Goal: Task Accomplishment & Management: Use online tool/utility

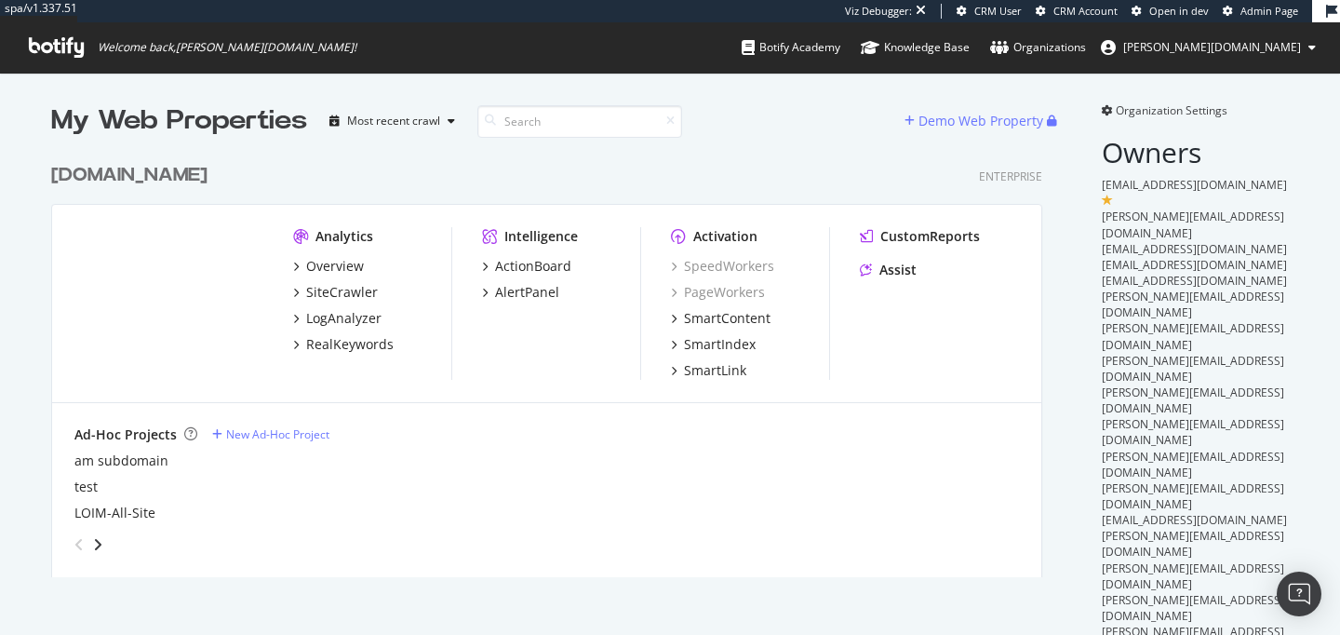
scroll to position [437, 1006]
click at [569, 181] on div "[DOMAIN_NAME] Enterprise" at bounding box center [546, 175] width 991 height 27
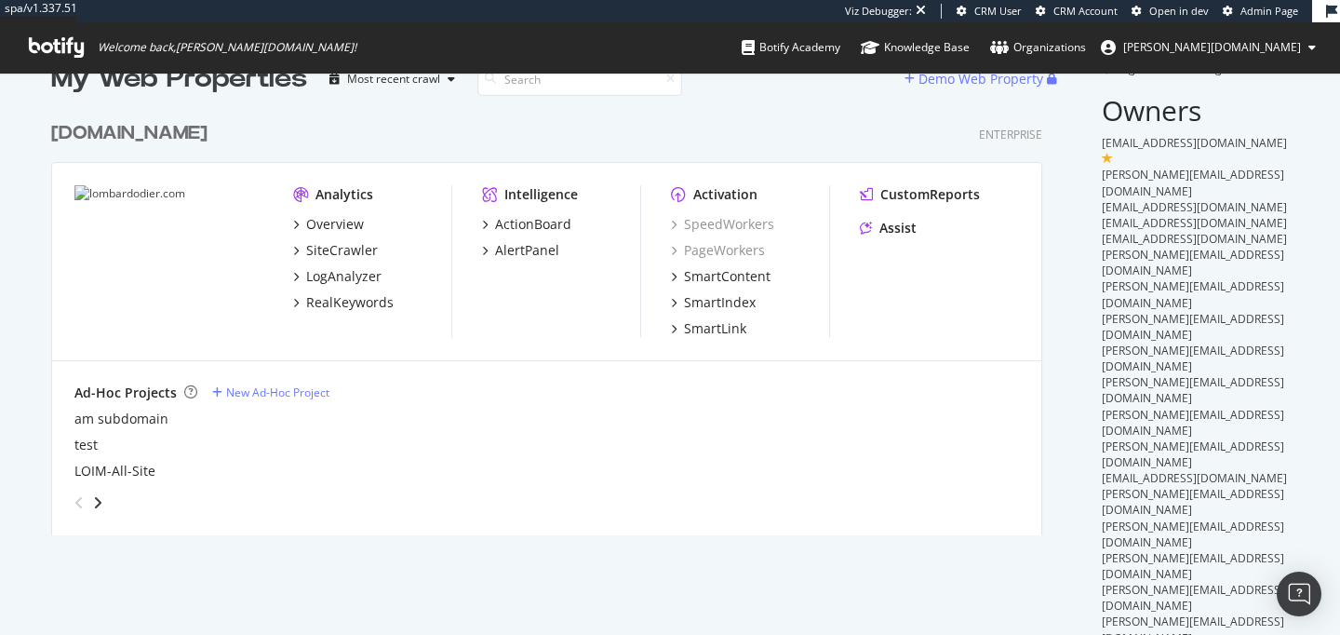
scroll to position [0, 0]
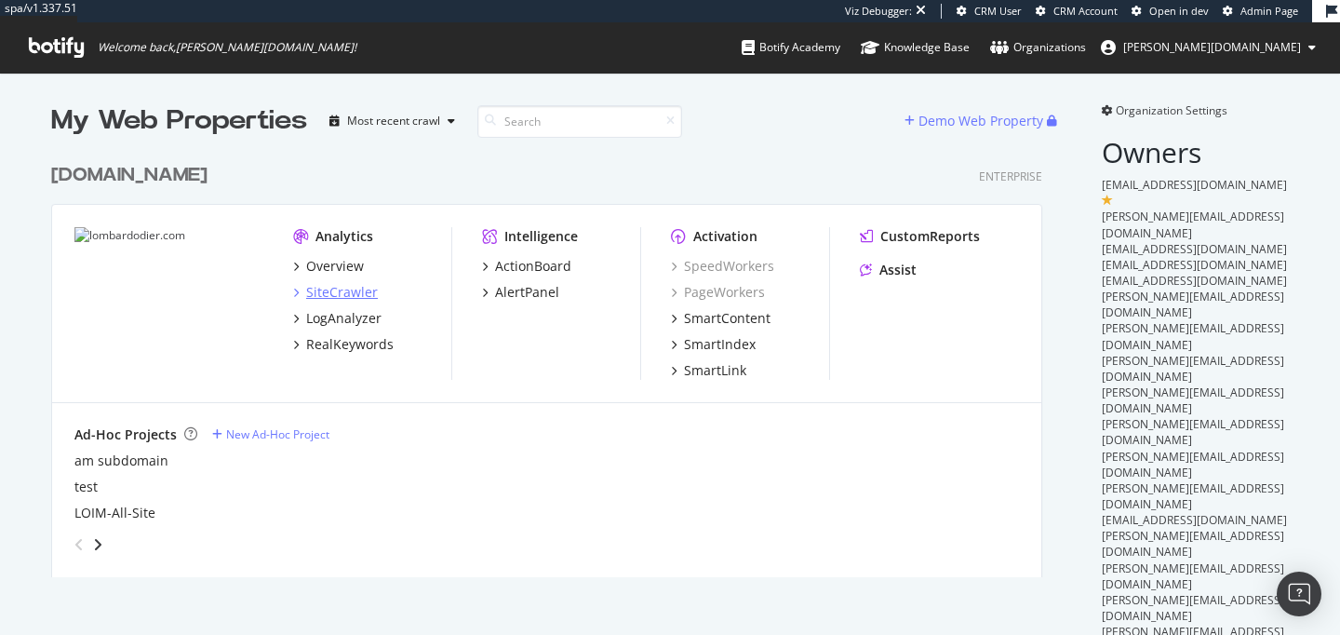
click at [344, 298] on div "SiteCrawler" at bounding box center [342, 292] width 72 height 19
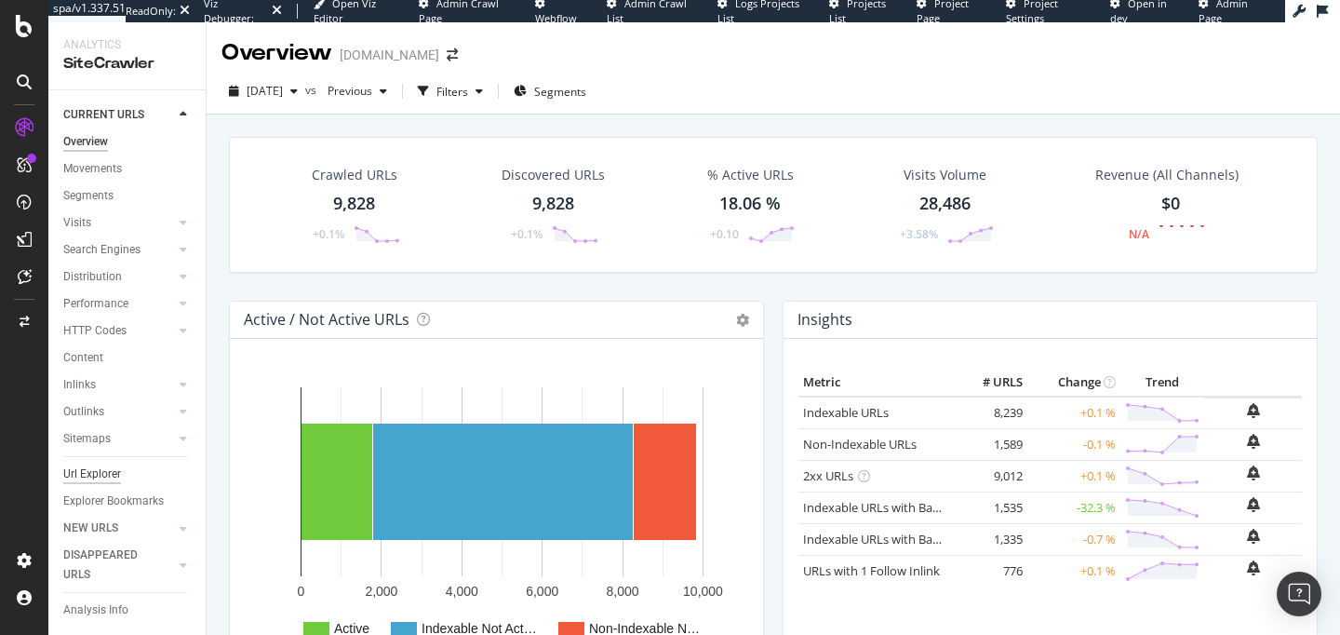
click at [94, 465] on div "Url Explorer" at bounding box center [92, 474] width 58 height 20
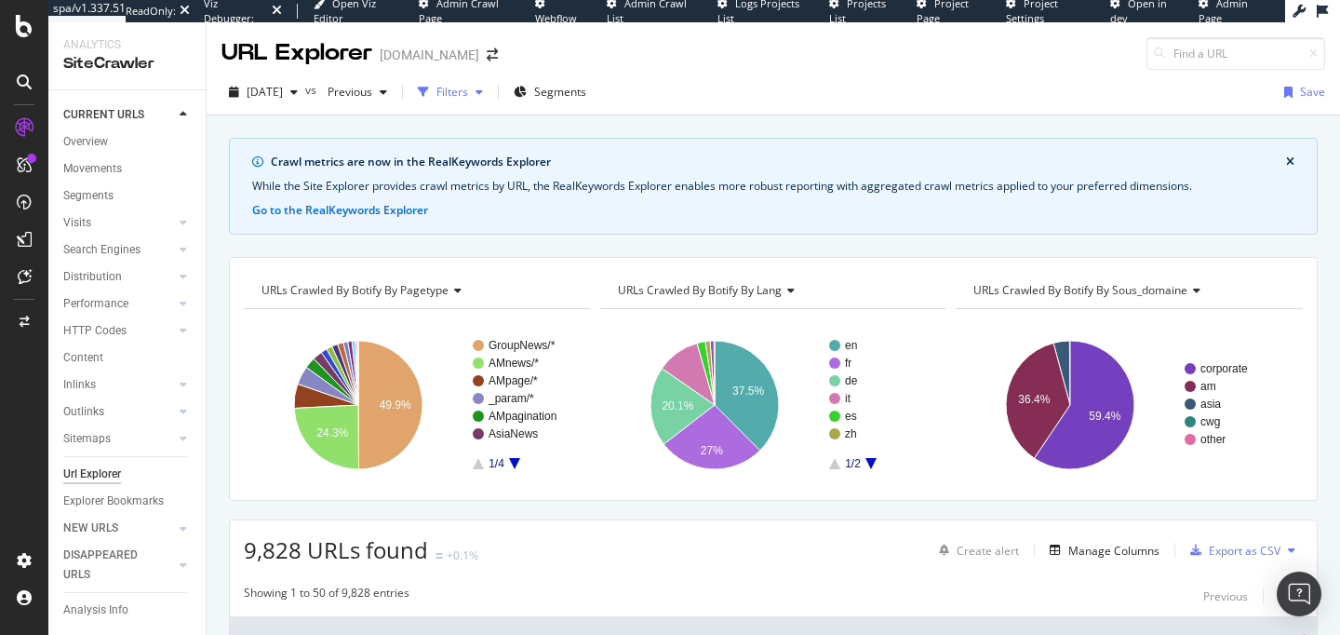
click at [468, 89] on div "Filters" at bounding box center [452, 92] width 32 height 16
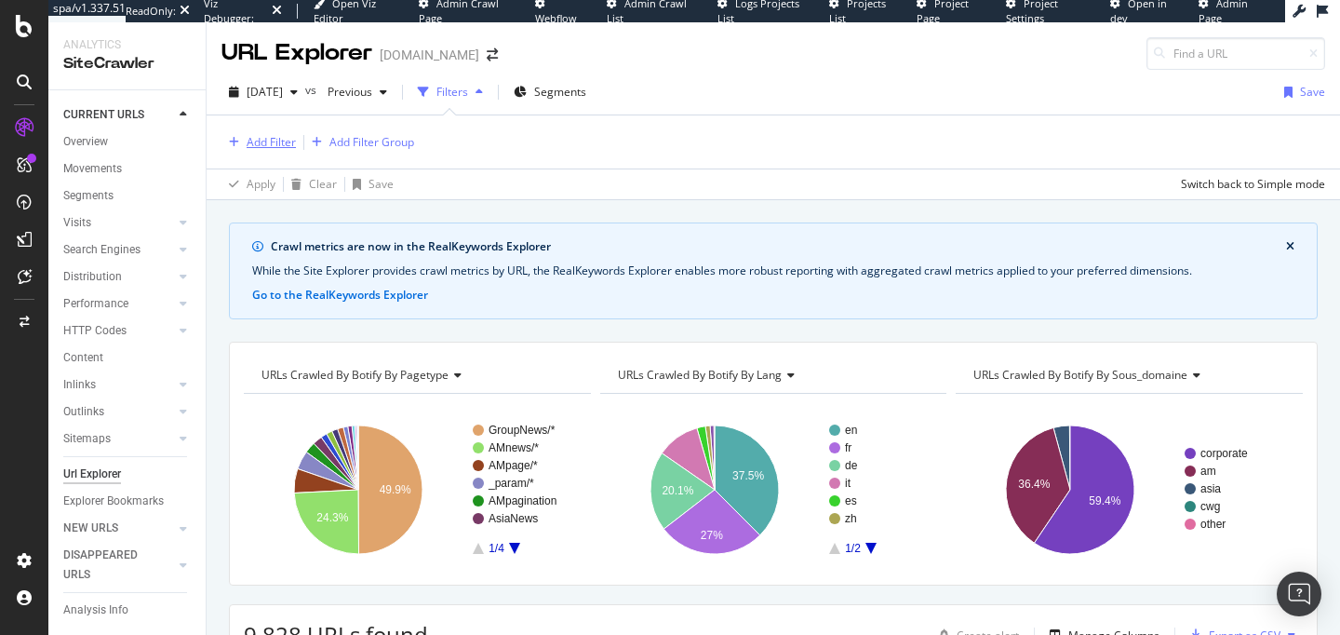
click at [261, 144] on div "Add Filter" at bounding box center [271, 142] width 49 height 16
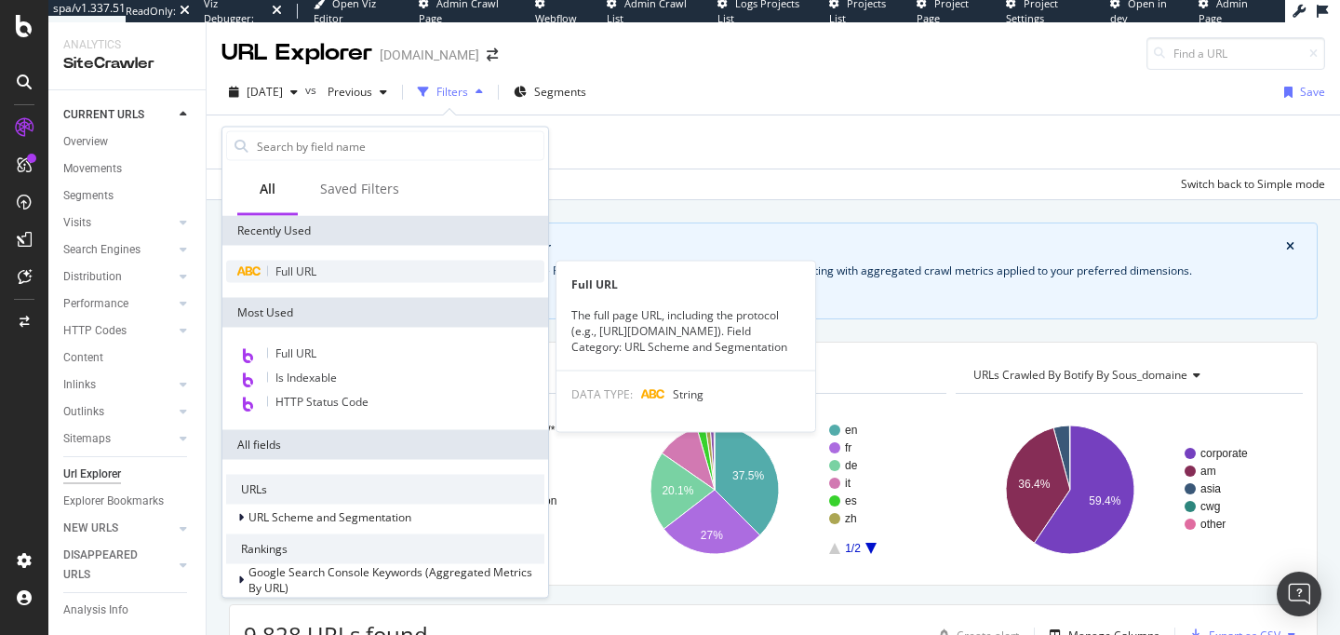
click at [342, 261] on div "Full URL" at bounding box center [385, 272] width 318 height 22
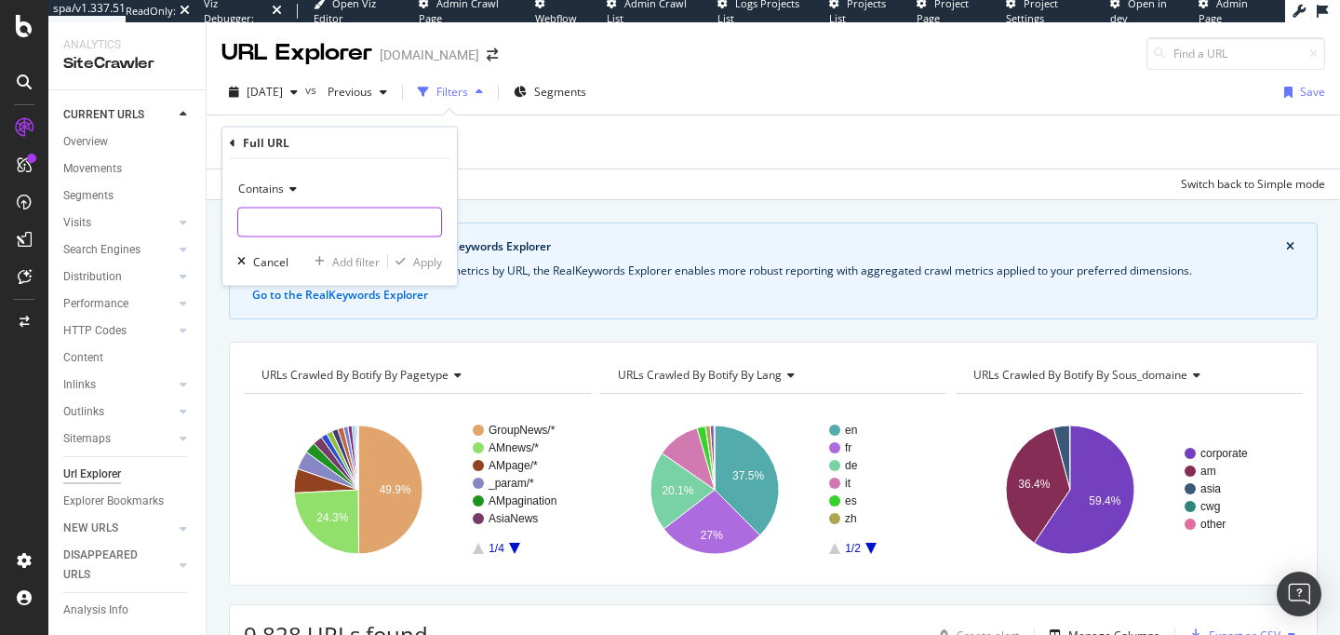
click at [310, 218] on input "text" at bounding box center [339, 223] width 203 height 30
type input "page="
click at [421, 268] on div "Apply" at bounding box center [427, 261] width 29 height 16
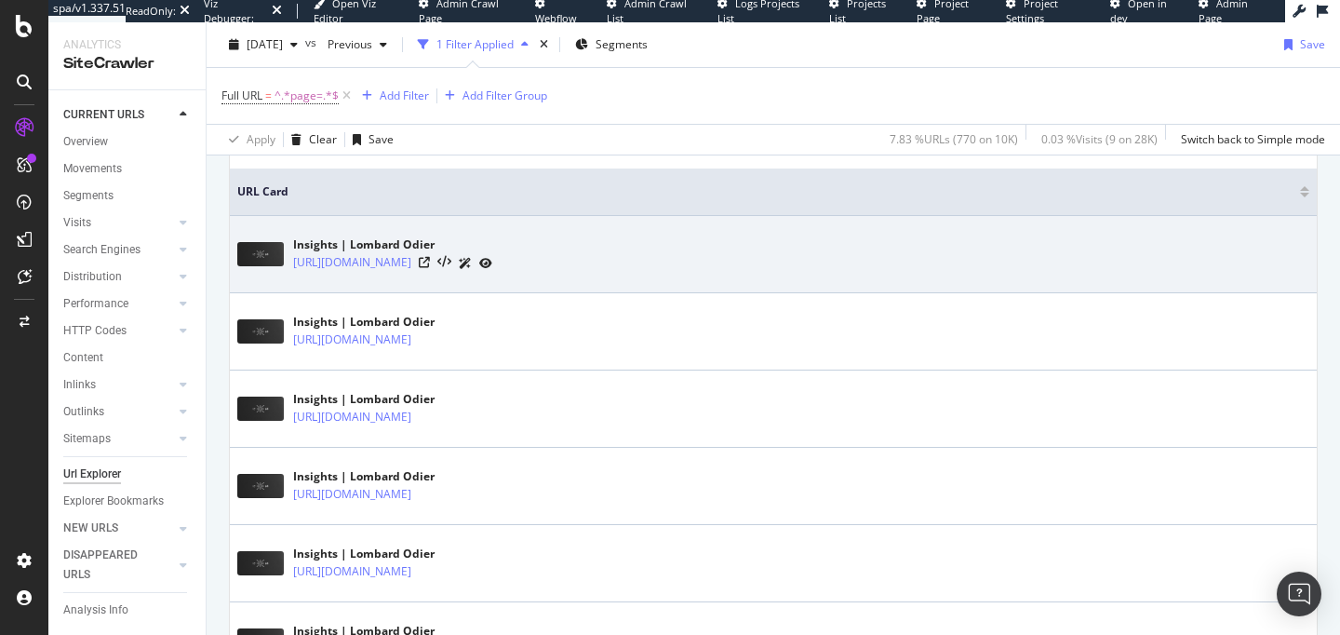
scroll to position [350, 0]
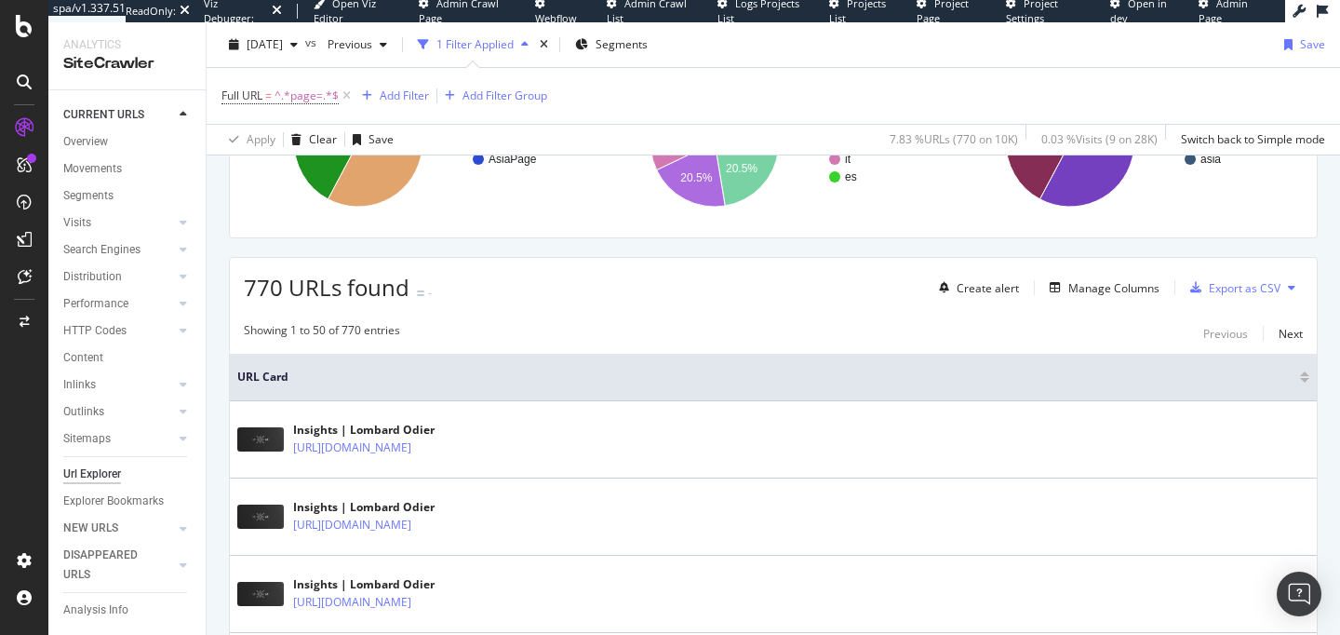
click at [1092, 299] on div "Create alert Manage Columns Export as CSV" at bounding box center [1117, 288] width 371 height 32
click at [1111, 280] on div "Manage Columns" at bounding box center [1113, 288] width 91 height 16
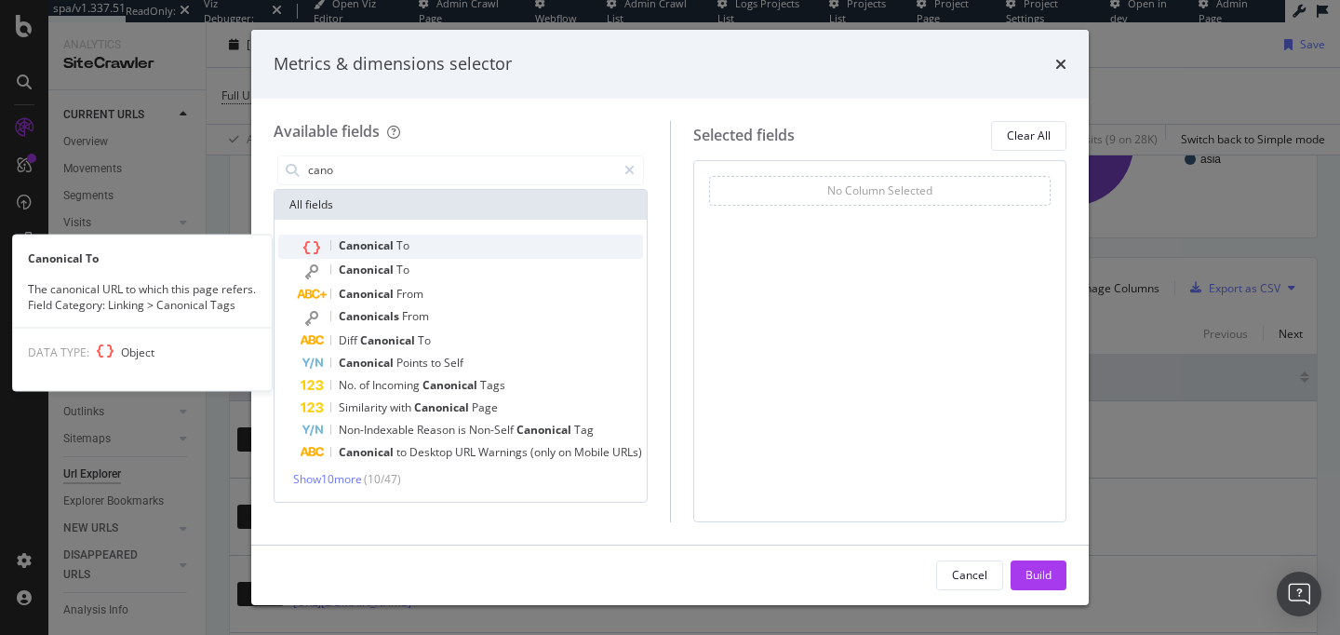
type input "cano"
click at [495, 252] on div "Canonical To" at bounding box center [472, 247] width 342 height 24
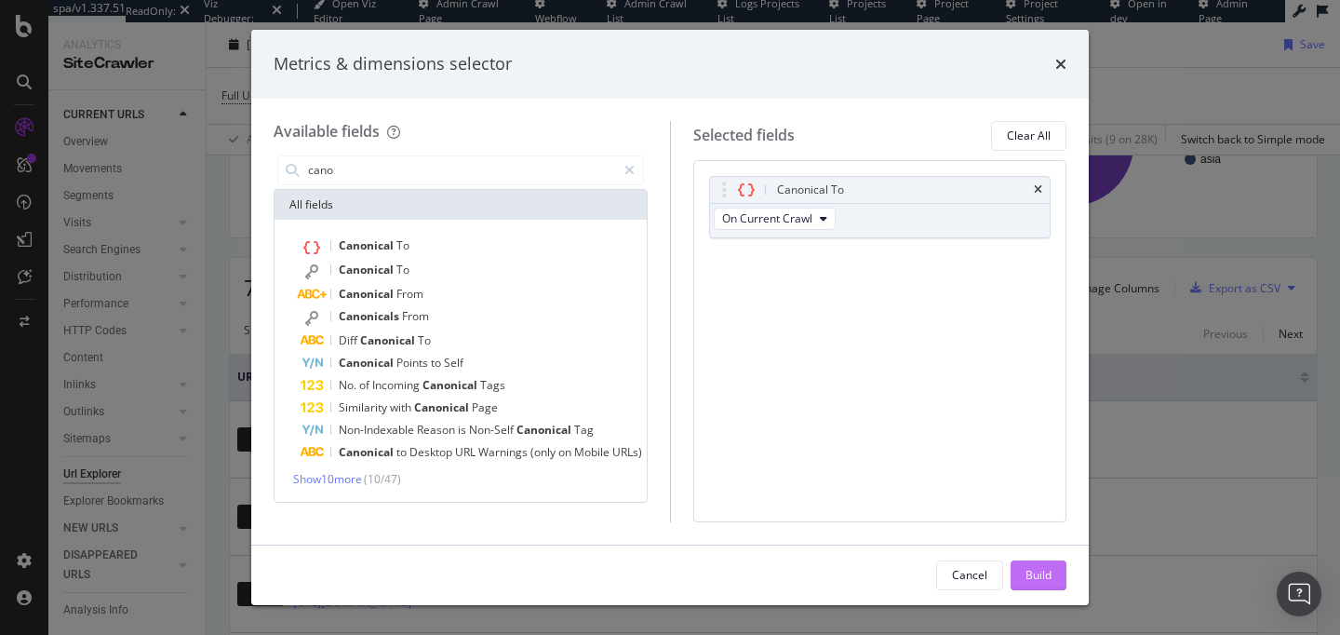
click at [1026, 571] on div "Build" at bounding box center [1039, 575] width 26 height 16
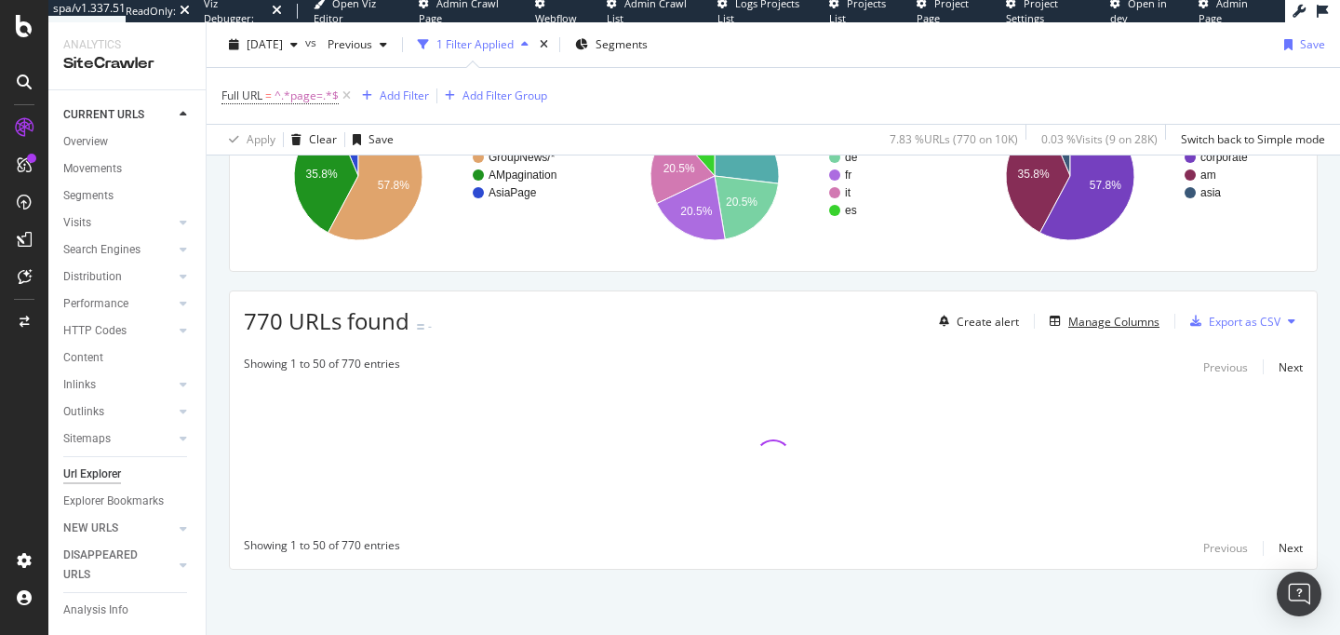
scroll to position [316, 0]
click at [708, 388] on div at bounding box center [773, 457] width 1087 height 141
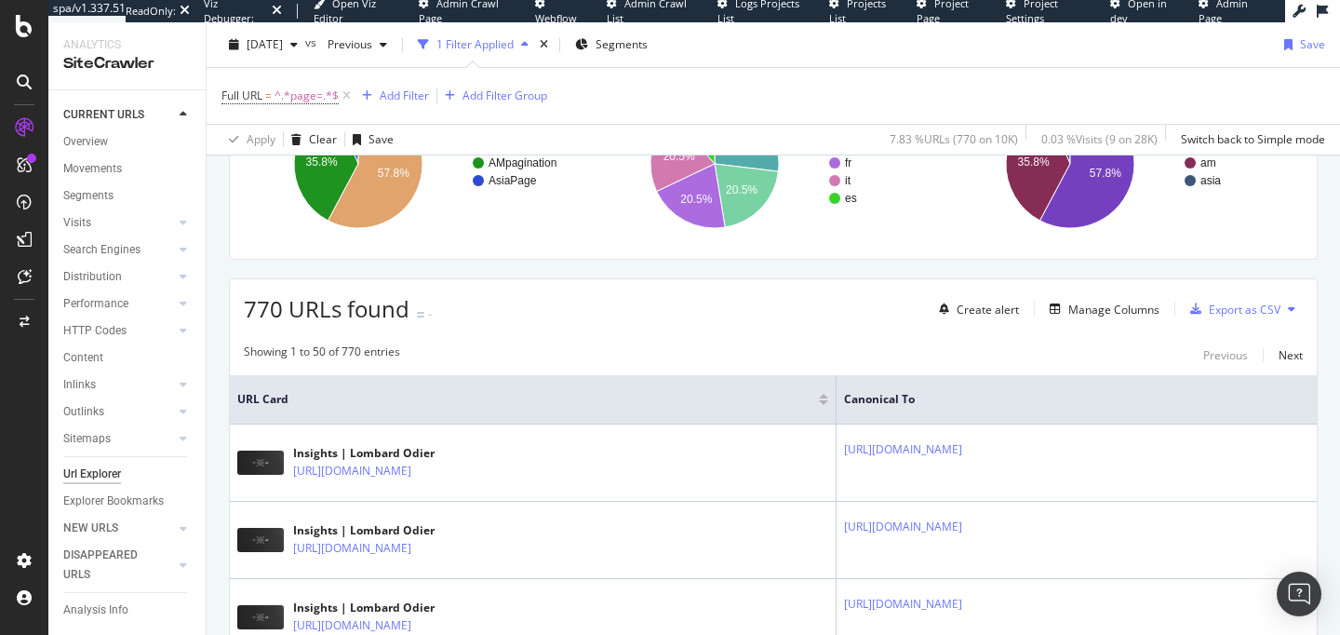
scroll to position [0, 0]
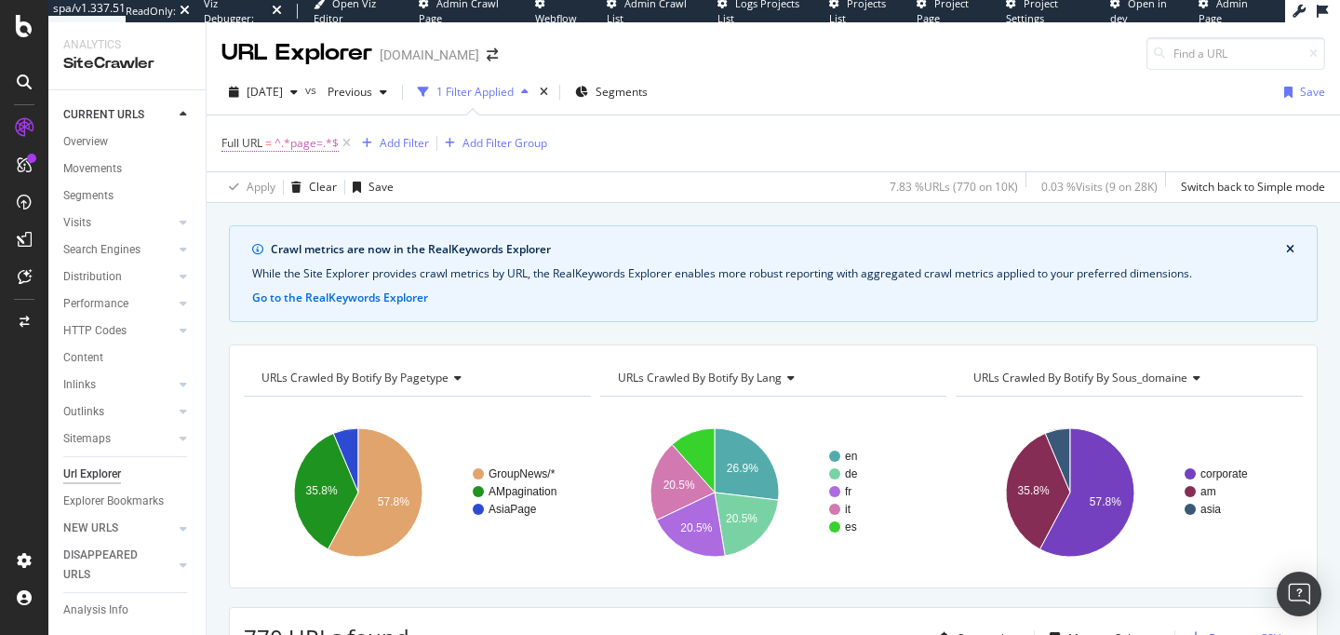
click at [276, 148] on span "^.*page=.*$" at bounding box center [307, 143] width 64 height 26
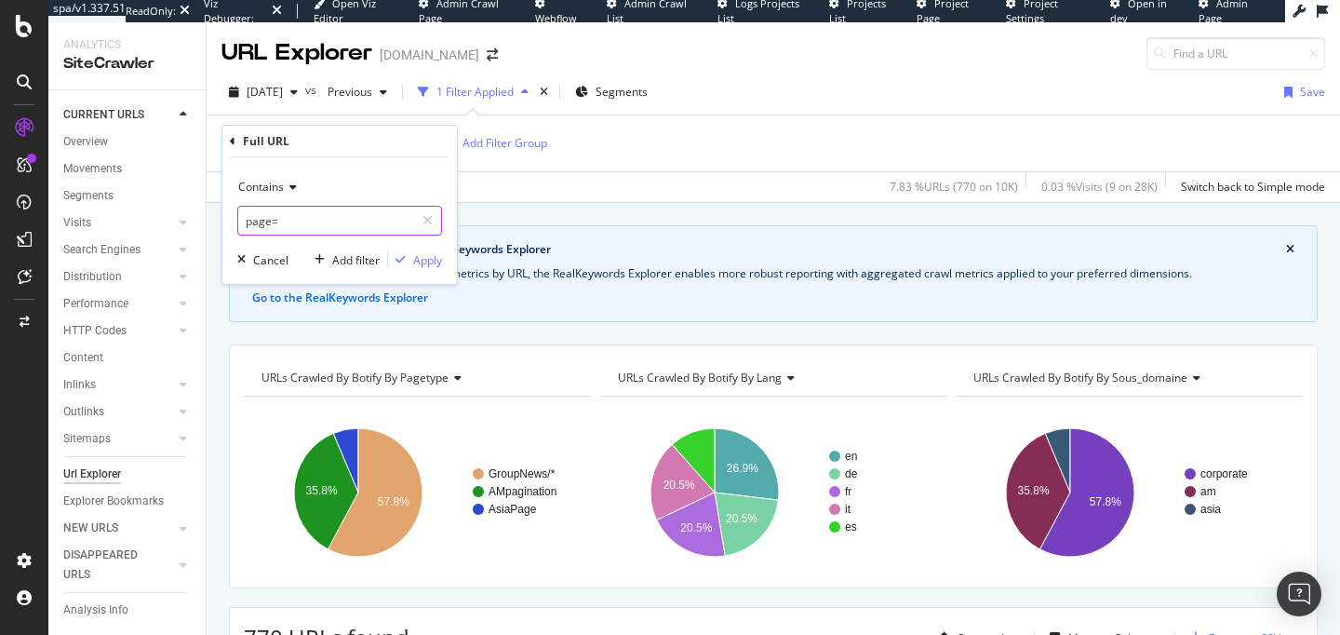
click at [325, 223] on input "page=" at bounding box center [326, 221] width 176 height 30
click at [265, 265] on div "Cancel" at bounding box center [270, 260] width 35 height 16
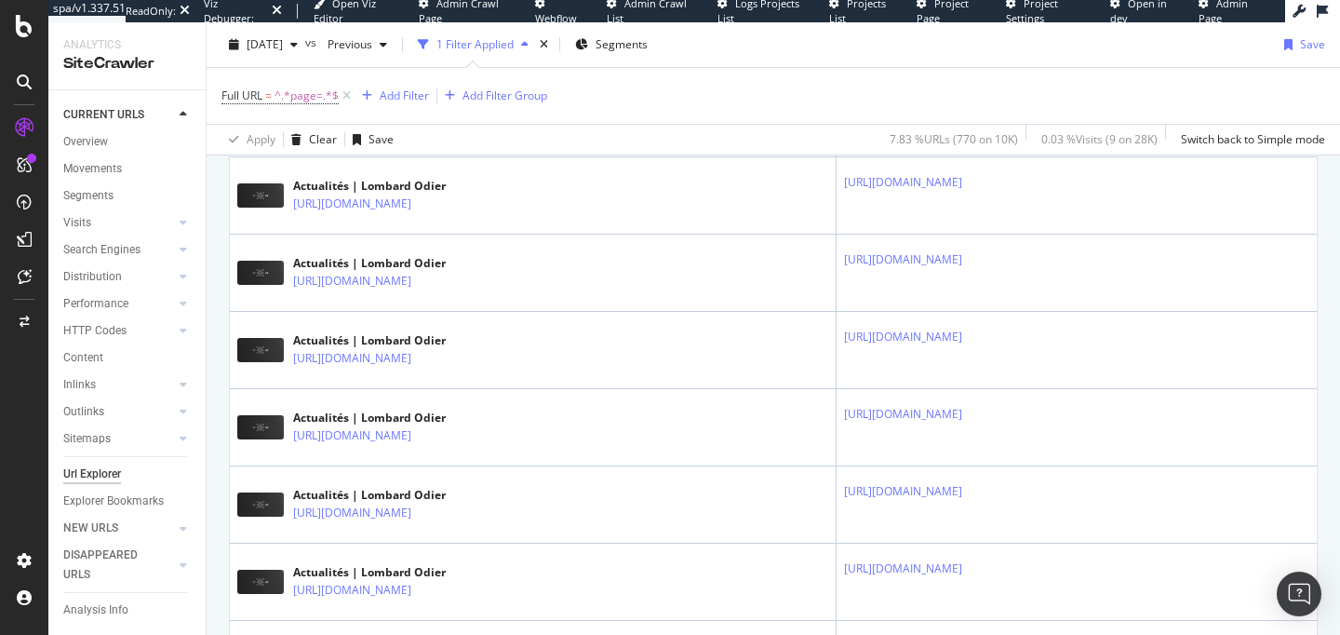
scroll to position [4088, 0]
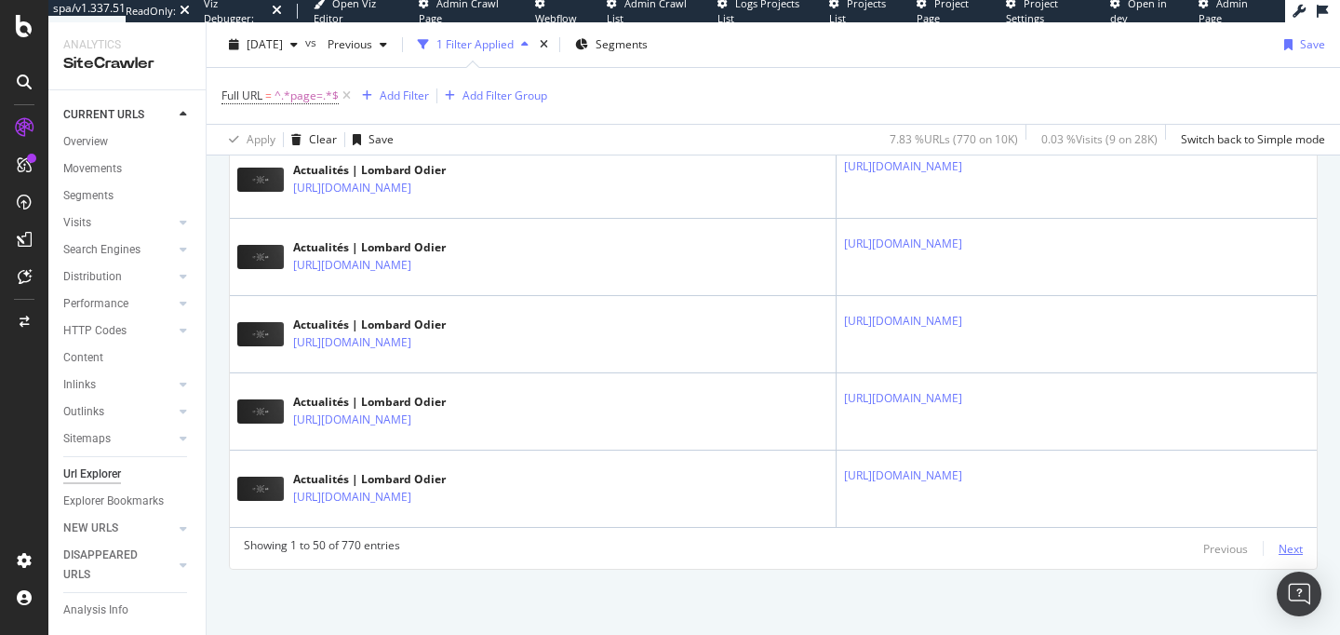
click at [1288, 549] on div "Next" at bounding box center [1291, 549] width 24 height 16
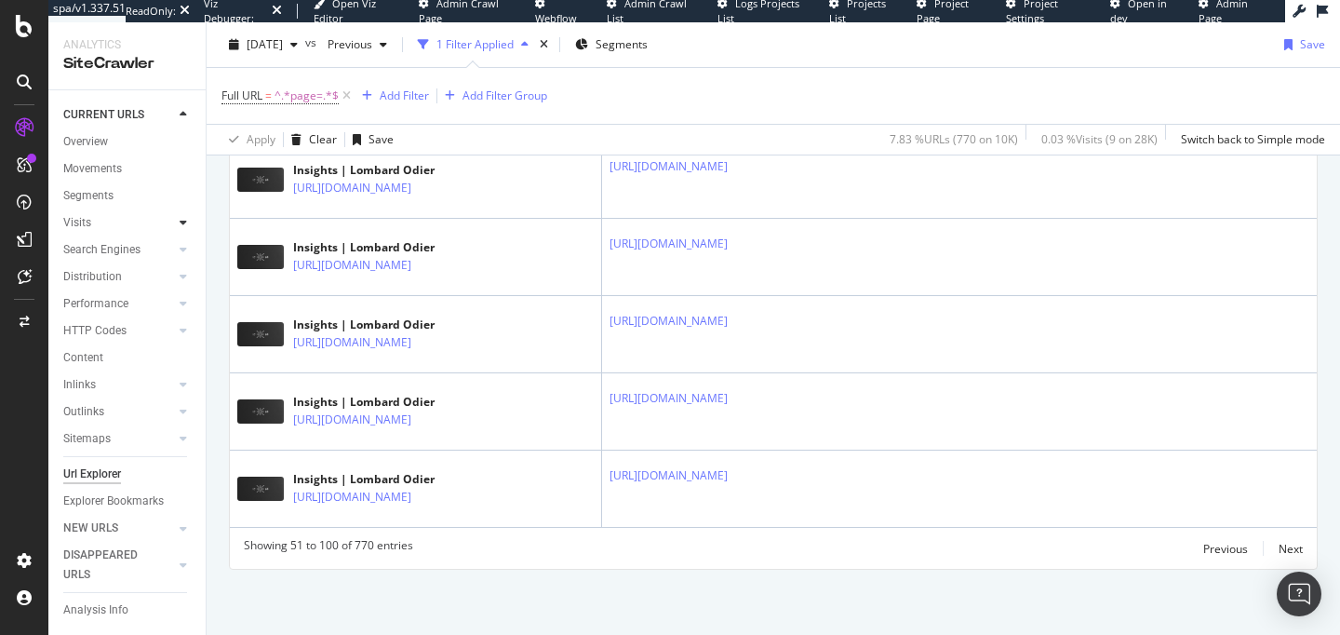
click at [183, 225] on icon at bounding box center [183, 222] width 7 height 11
click at [101, 273] on div "Orphan URLs" at bounding box center [104, 277] width 65 height 20
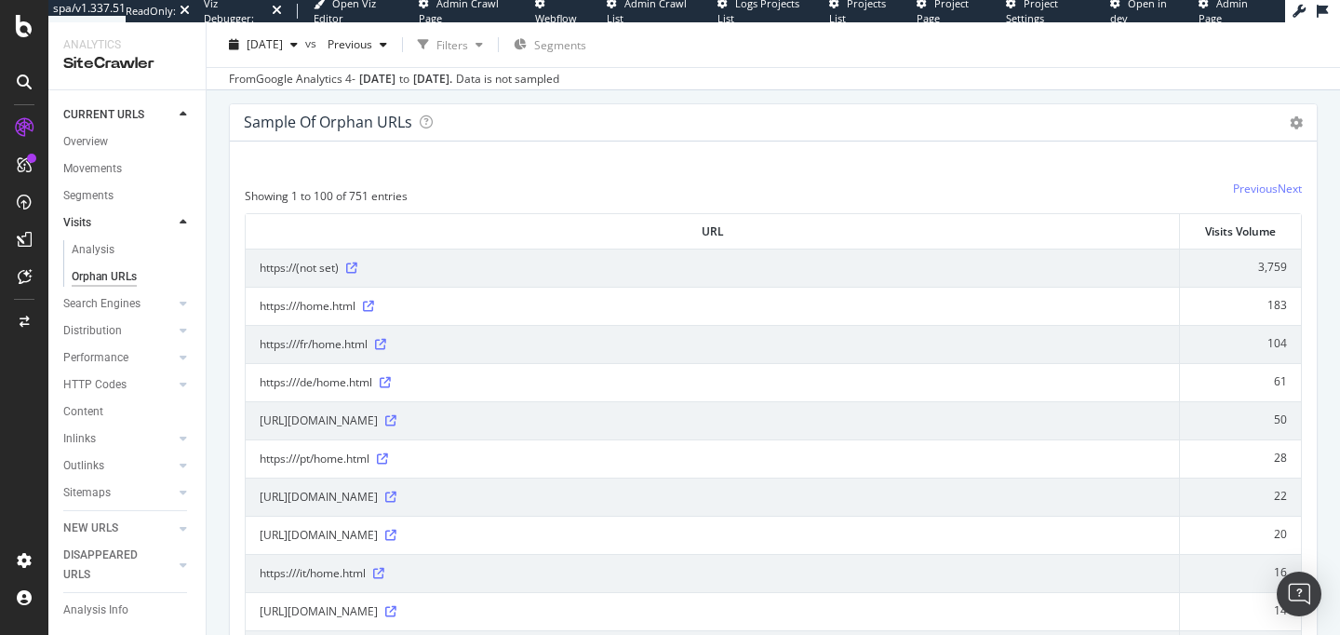
scroll to position [178, 0]
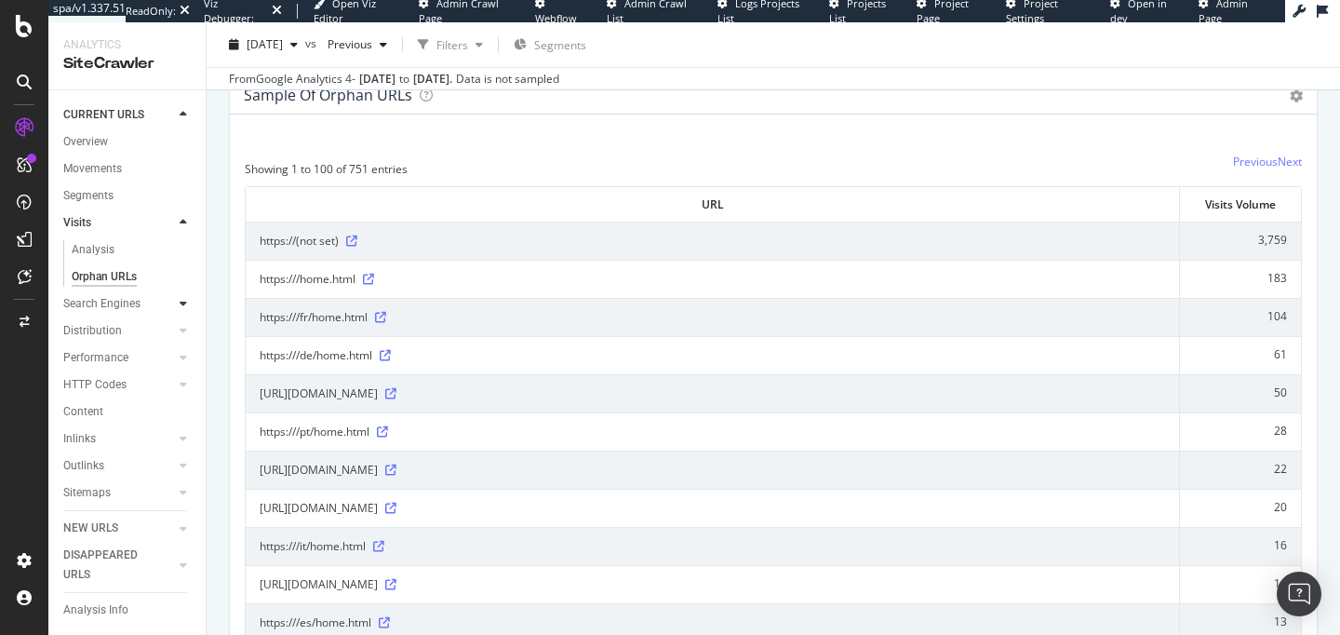
click at [183, 308] on icon at bounding box center [183, 303] width 7 height 11
click at [125, 382] on div "Orphans Explorer" at bounding box center [115, 385] width 87 height 20
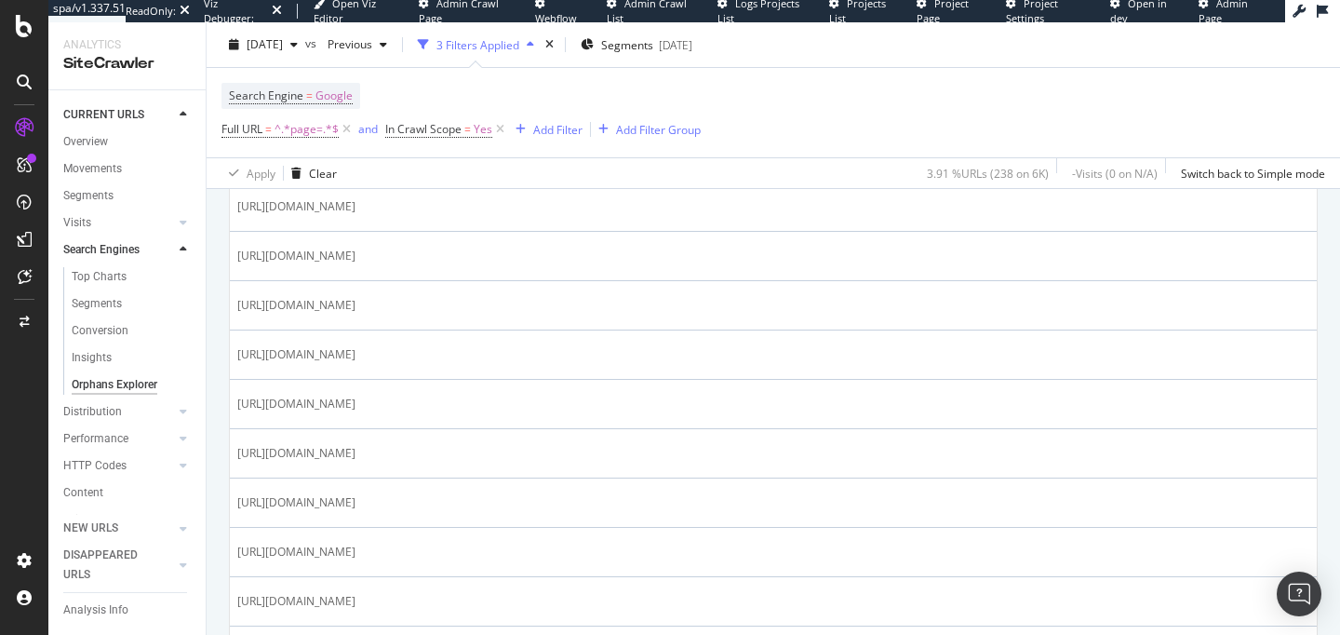
scroll to position [484, 0]
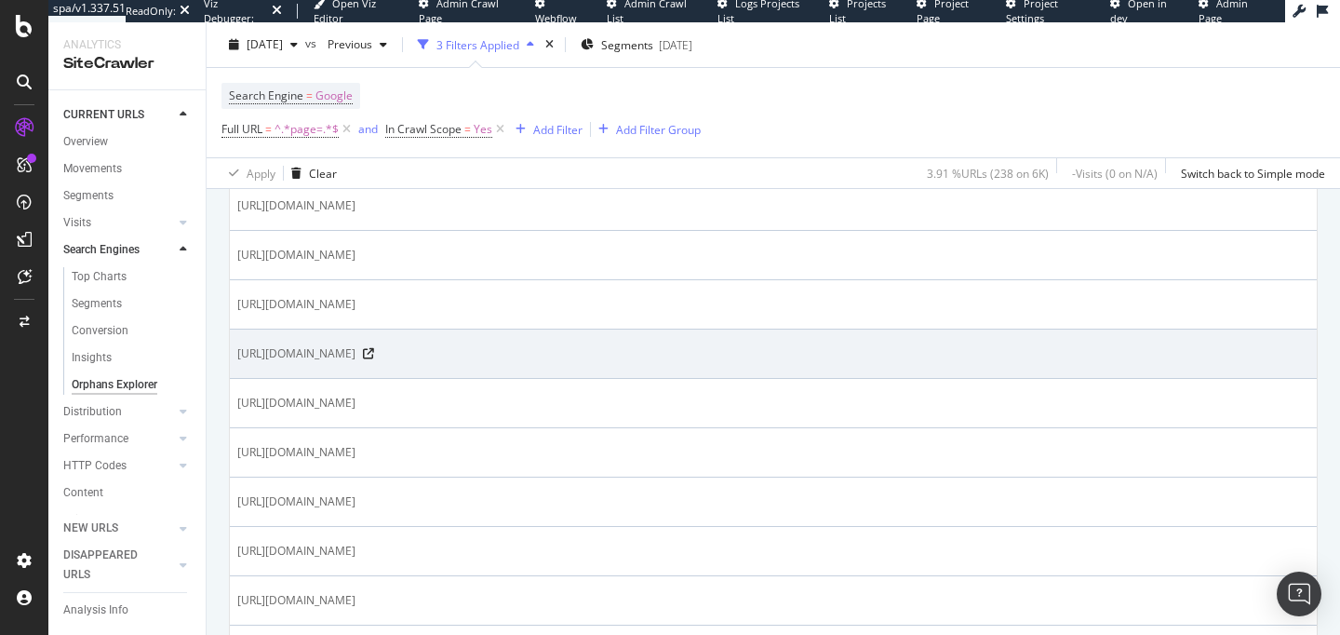
click at [561, 354] on div "https://am.lombardodier.com/It/private/funds?page=178&" at bounding box center [773, 353] width 1072 height 19
click at [374, 354] on icon at bounding box center [368, 353] width 11 height 11
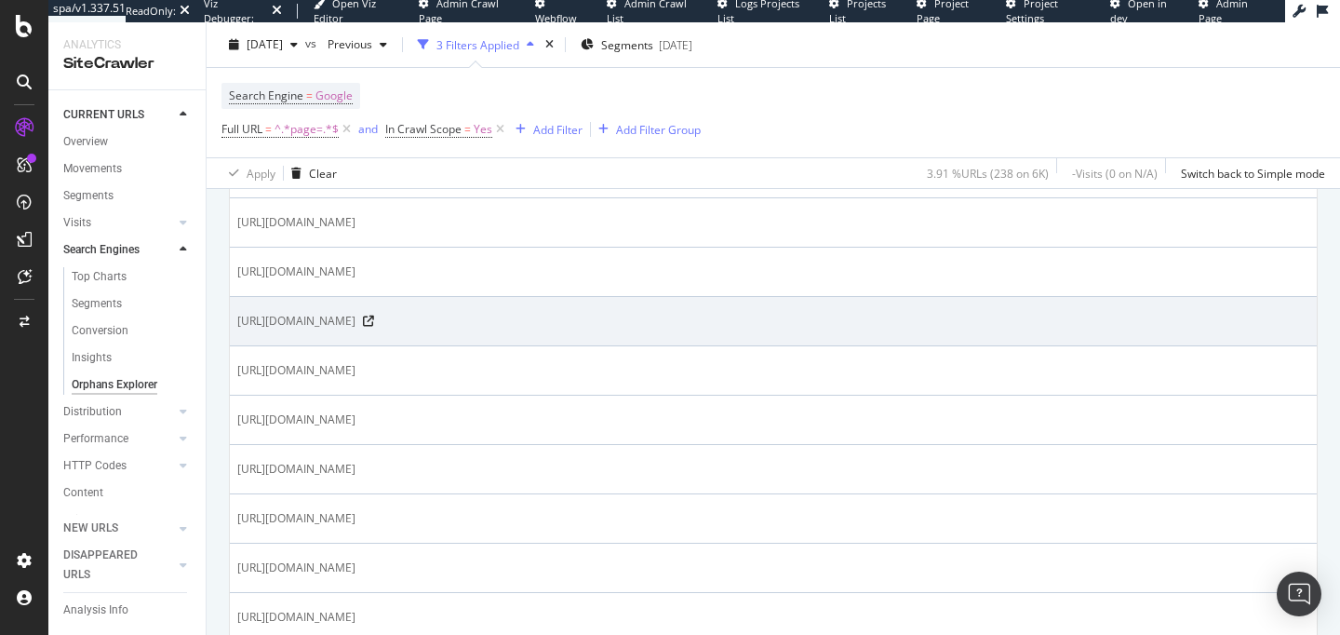
scroll to position [2604, 0]
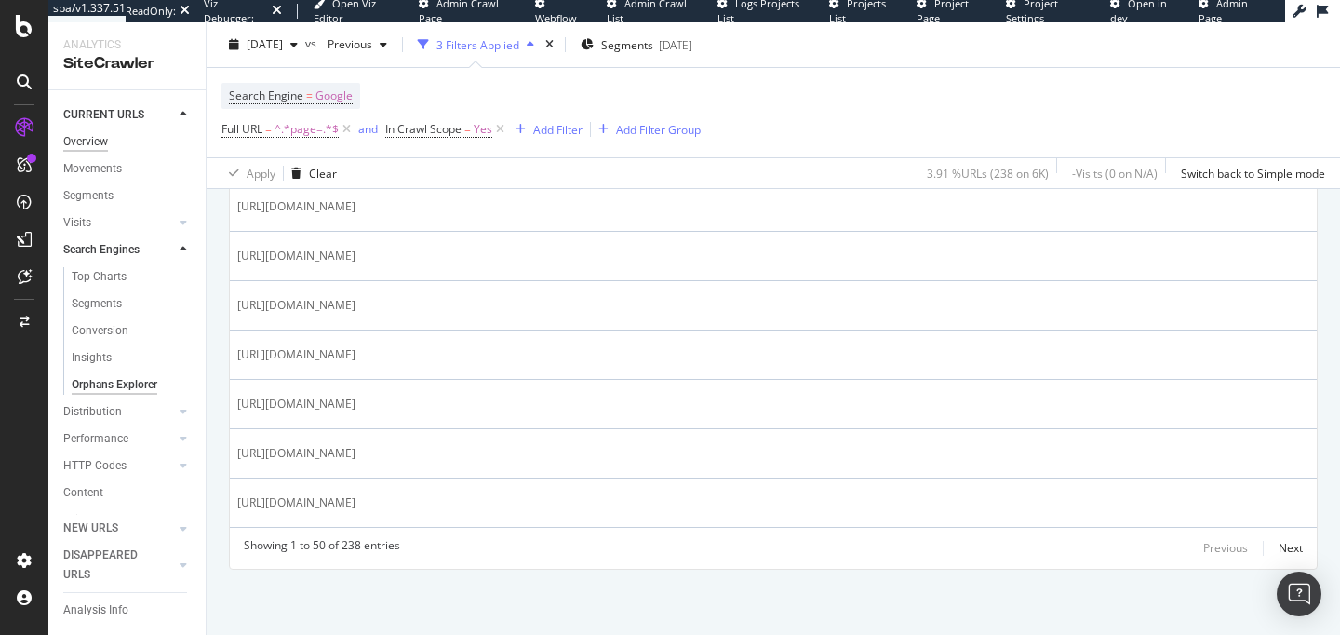
click at [86, 147] on div "Overview" at bounding box center [85, 142] width 45 height 20
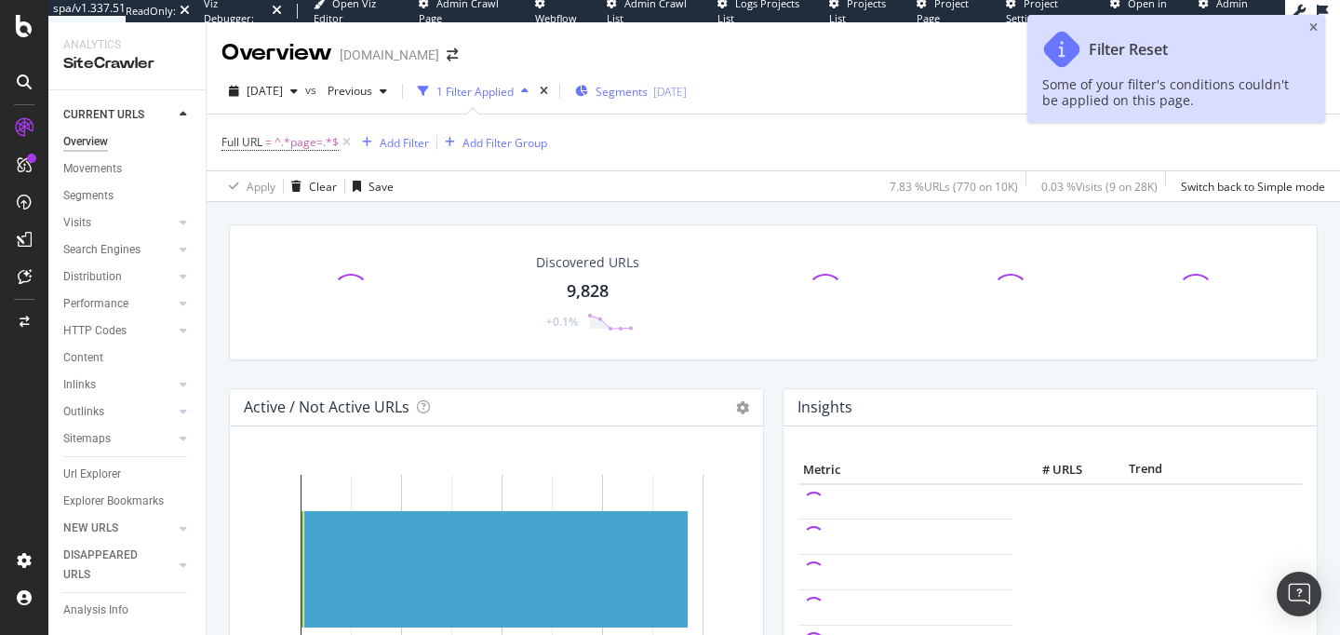
click at [641, 90] on span "Segments" at bounding box center [622, 92] width 52 height 16
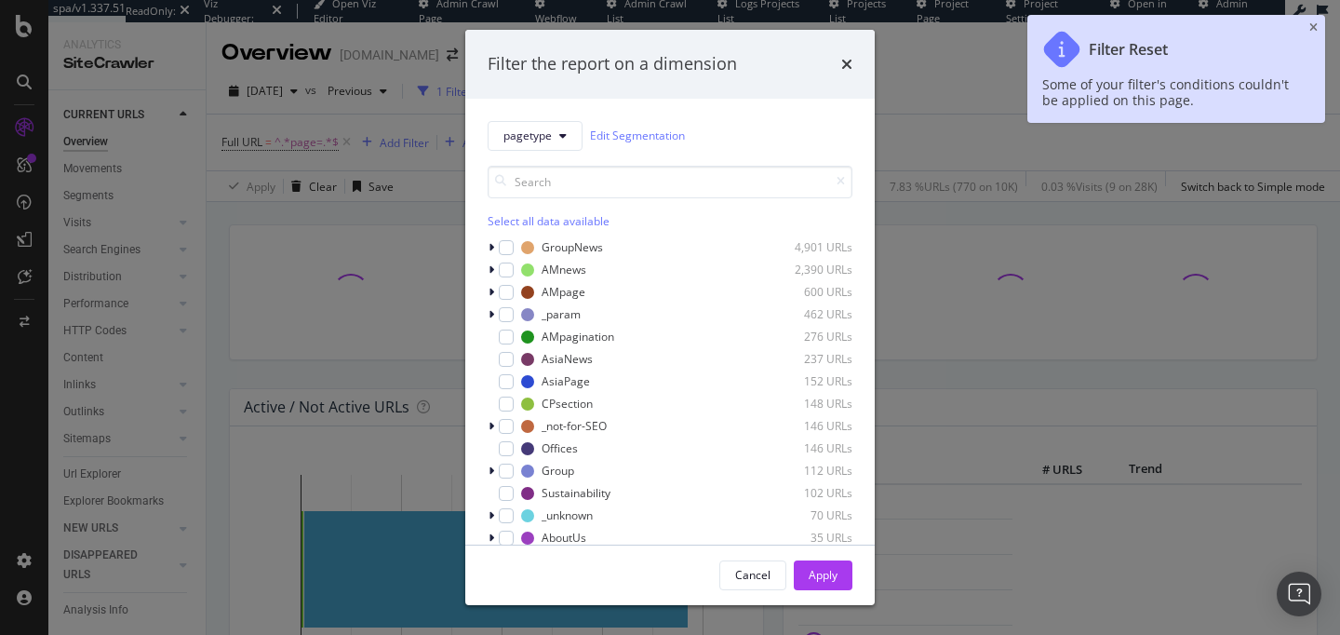
click at [853, 61] on div "Filter the report on a dimension" at bounding box center [670, 64] width 410 height 69
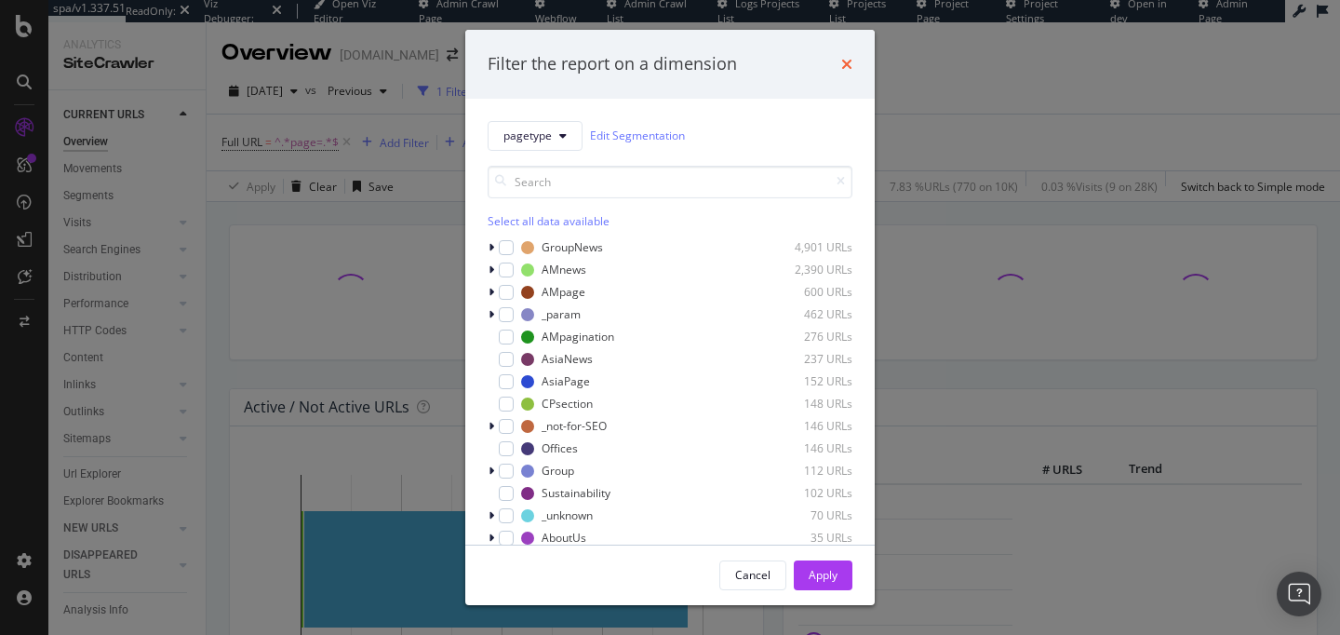
click at [849, 63] on icon "times" at bounding box center [846, 64] width 11 height 15
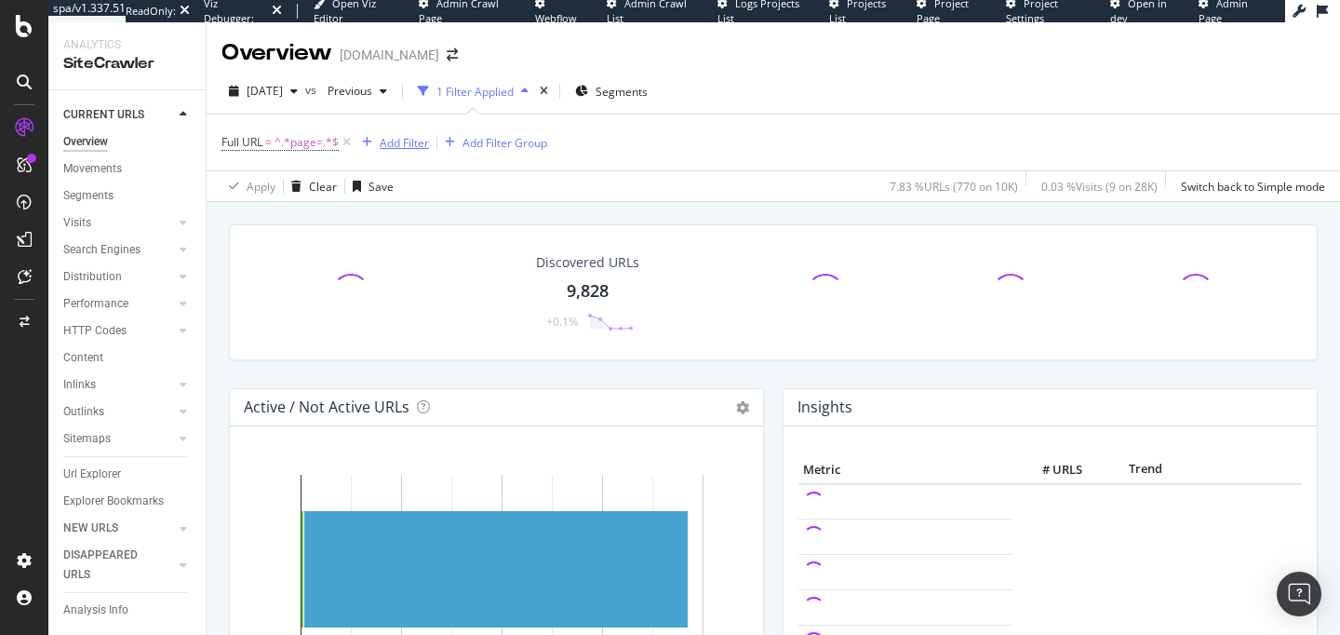
click at [380, 142] on div "Add Filter" at bounding box center [404, 143] width 49 height 16
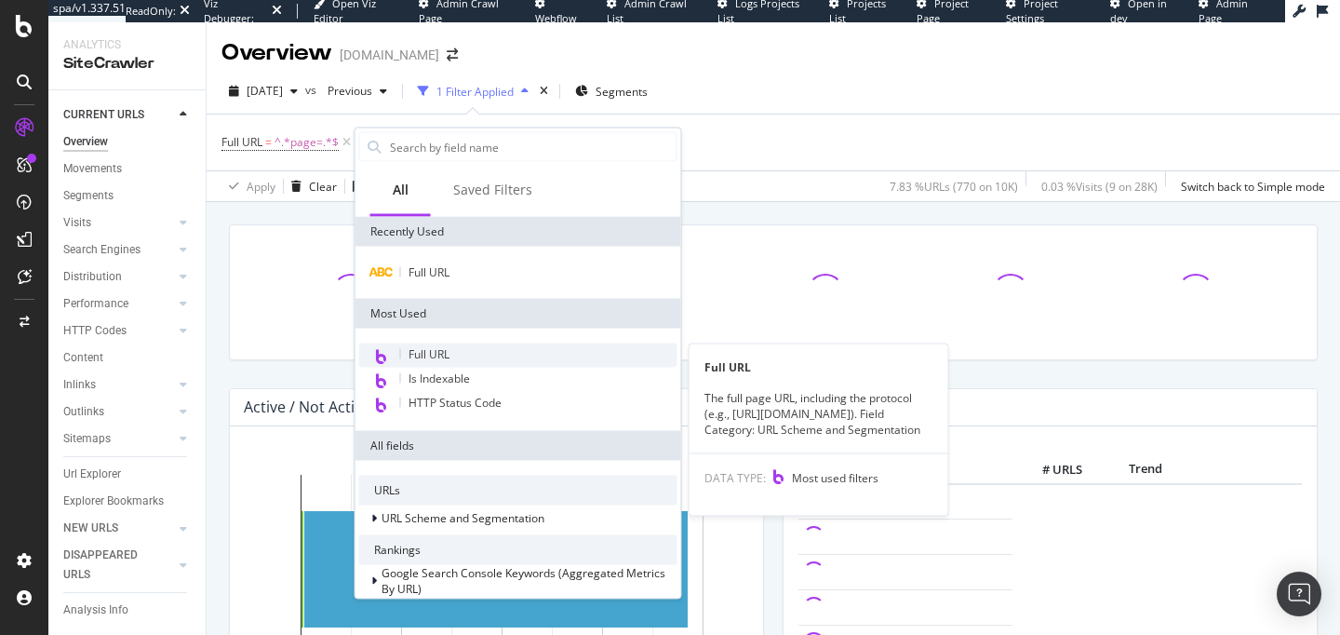
click at [467, 354] on div "Full URL" at bounding box center [518, 355] width 318 height 24
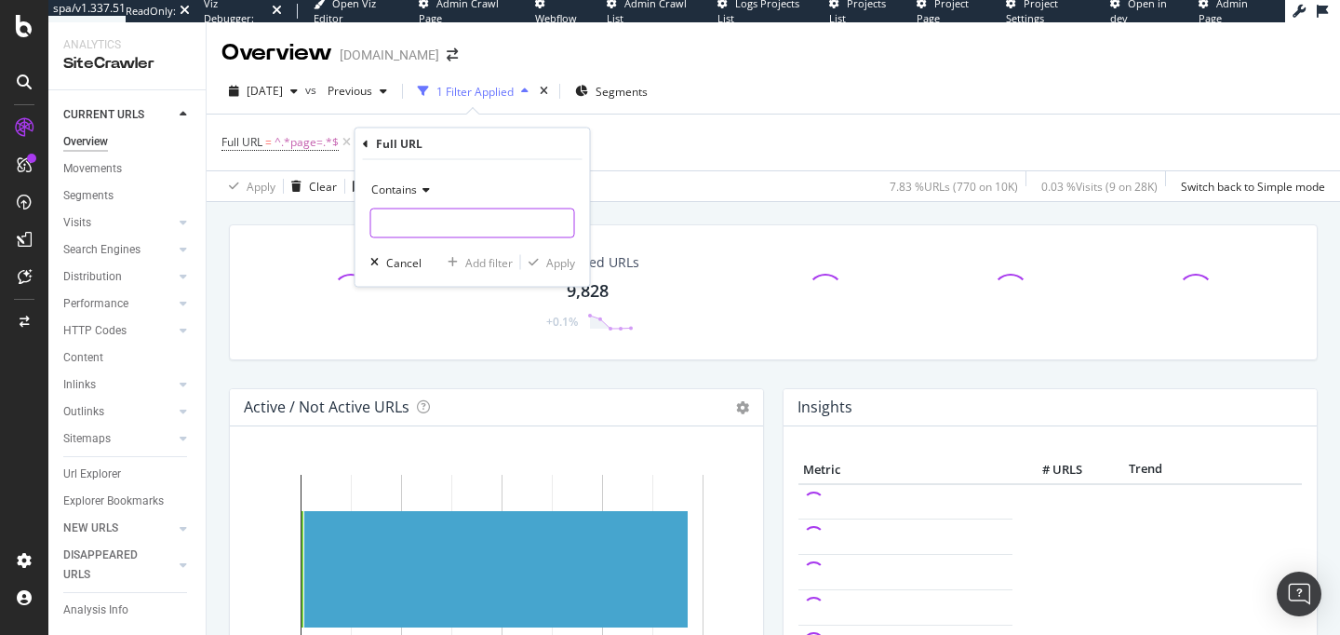
click at [396, 223] on input "text" at bounding box center [472, 223] width 203 height 30
type input "/insight"
click at [563, 261] on div "Apply" at bounding box center [560, 262] width 29 height 16
click at [106, 477] on div "Url Explorer" at bounding box center [92, 474] width 58 height 20
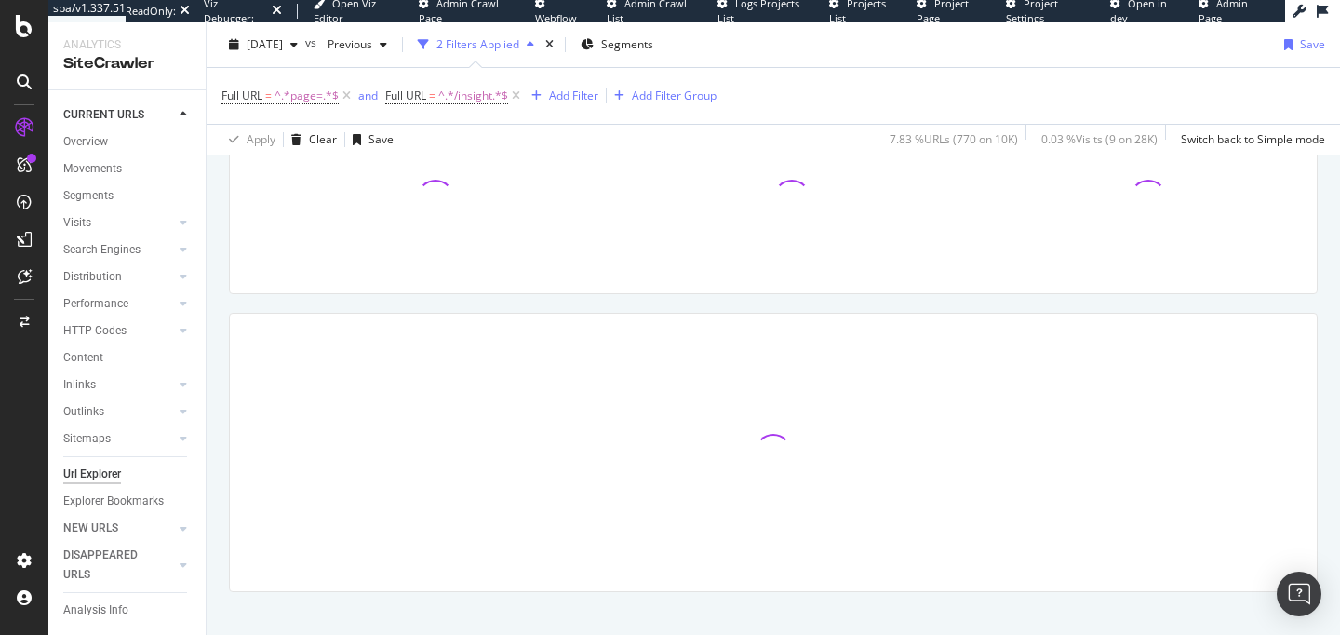
scroll to position [316, 0]
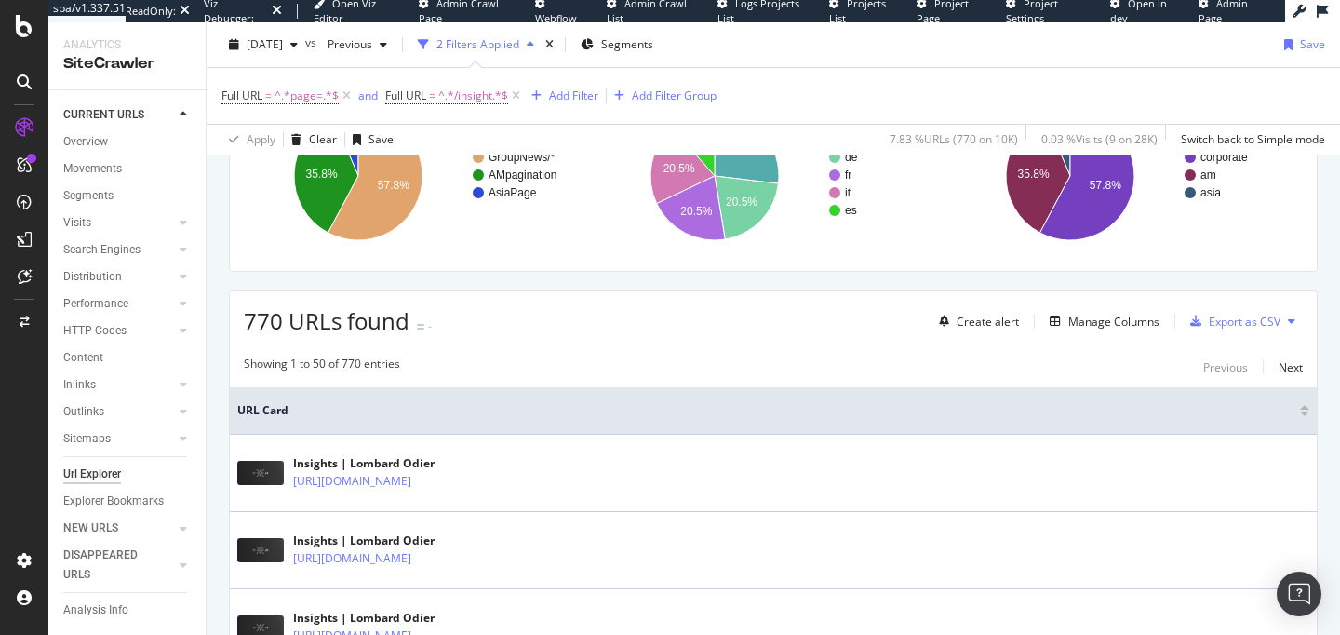
click at [1305, 413] on div at bounding box center [1304, 413] width 9 height 5
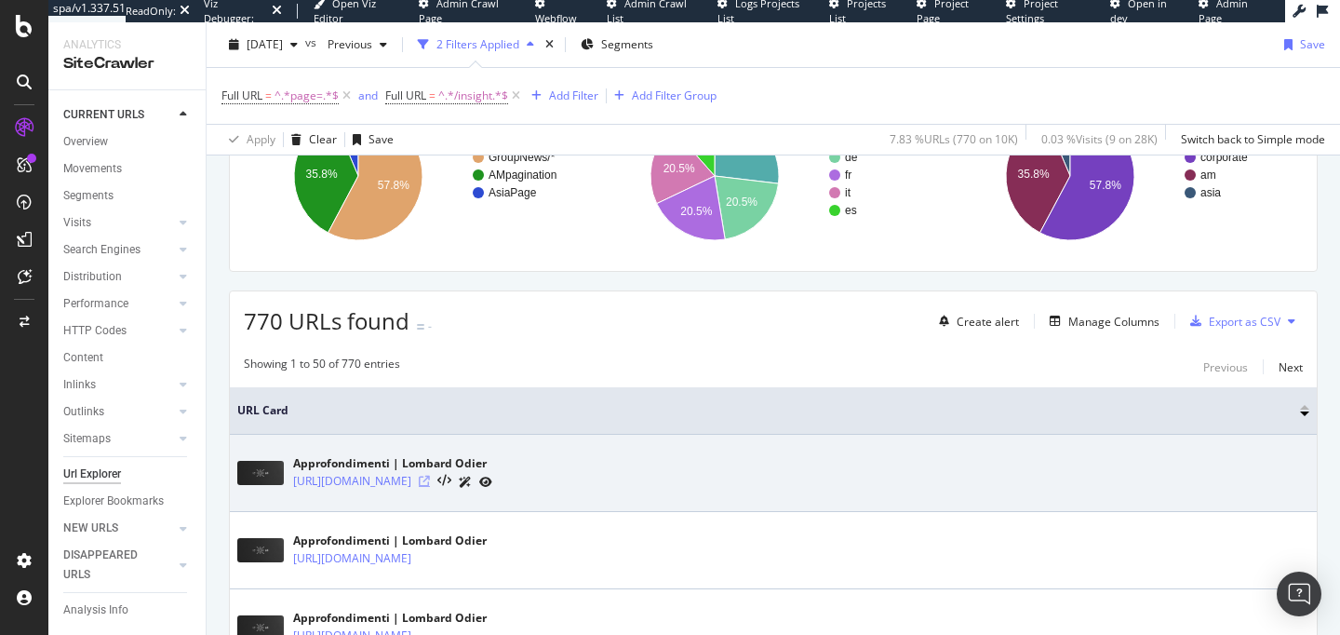
click at [430, 485] on icon at bounding box center [424, 481] width 11 height 11
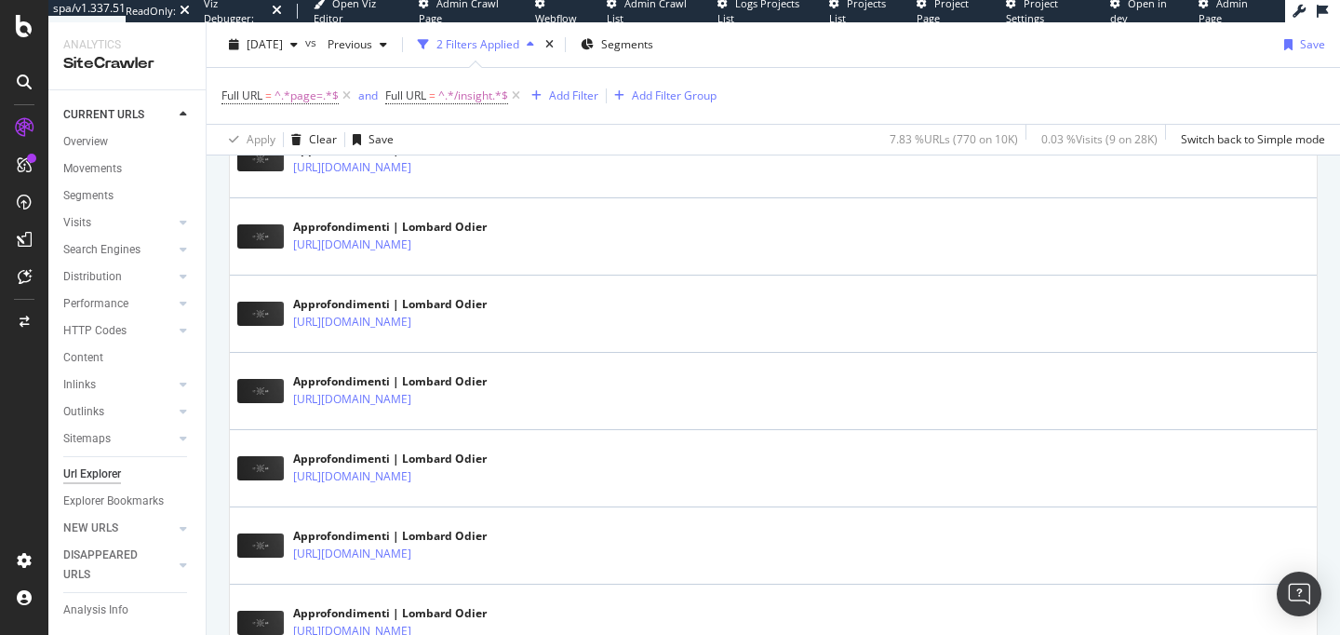
scroll to position [1617, 0]
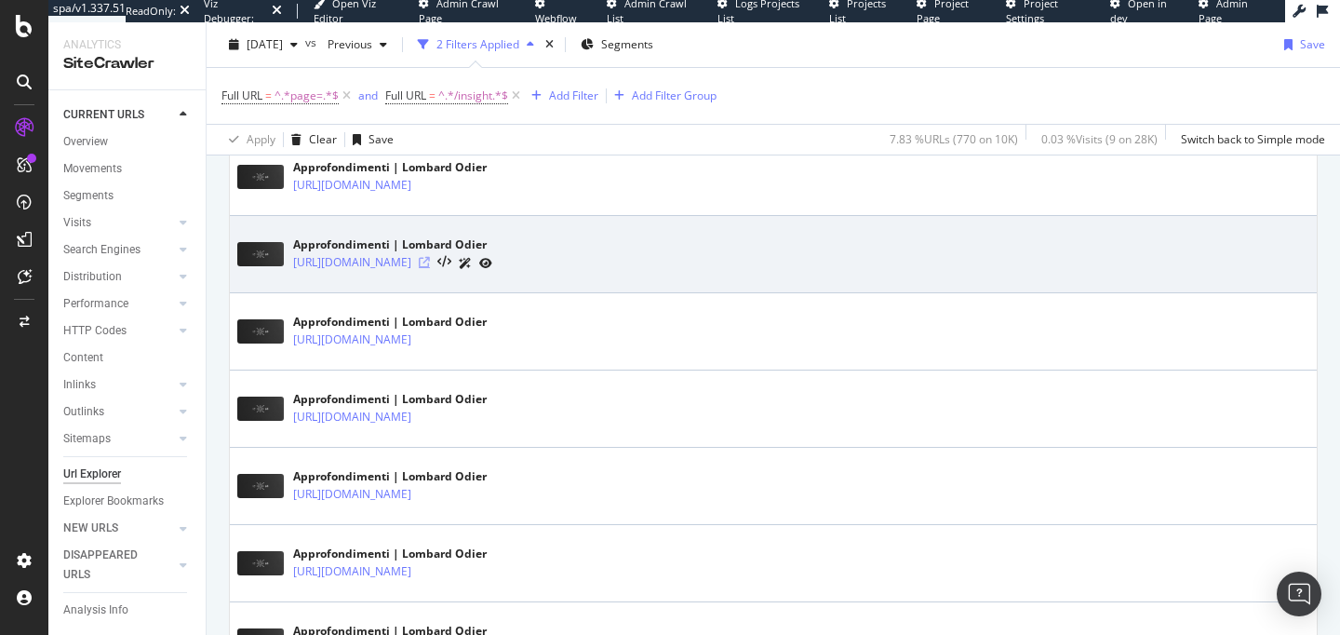
click at [430, 257] on icon at bounding box center [424, 262] width 11 height 11
click at [492, 262] on div at bounding box center [456, 263] width 74 height 20
click at [472, 262] on icon at bounding box center [465, 263] width 13 height 11
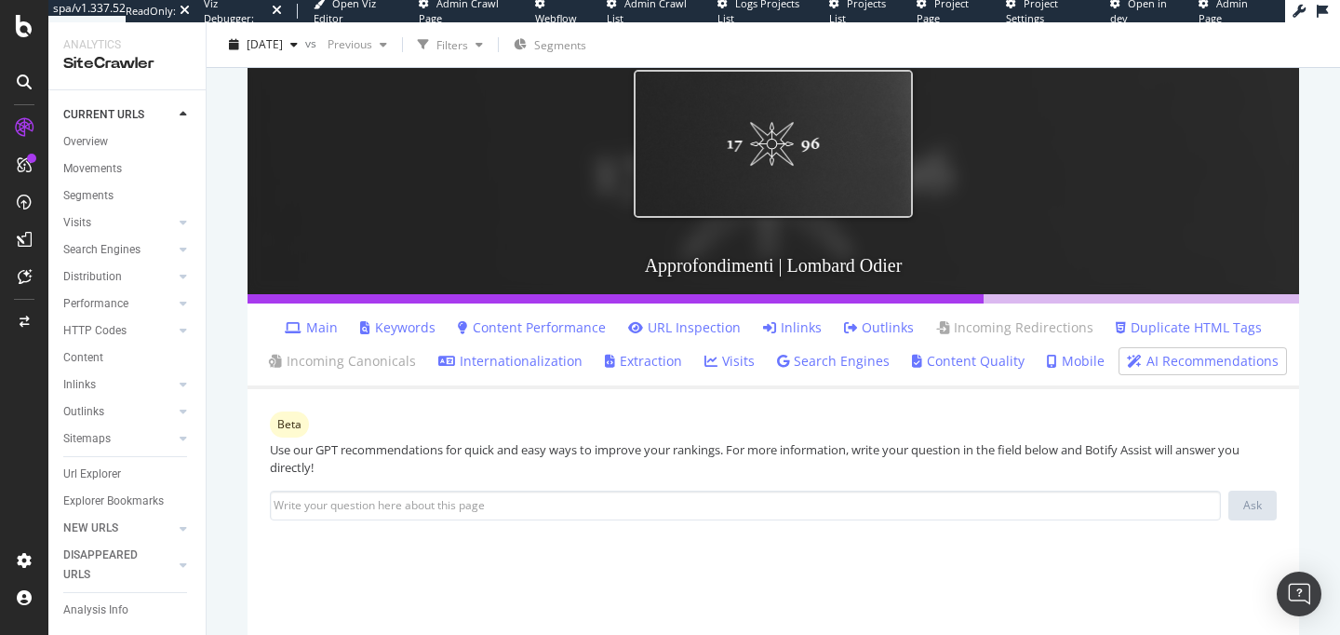
scroll to position [218, 0]
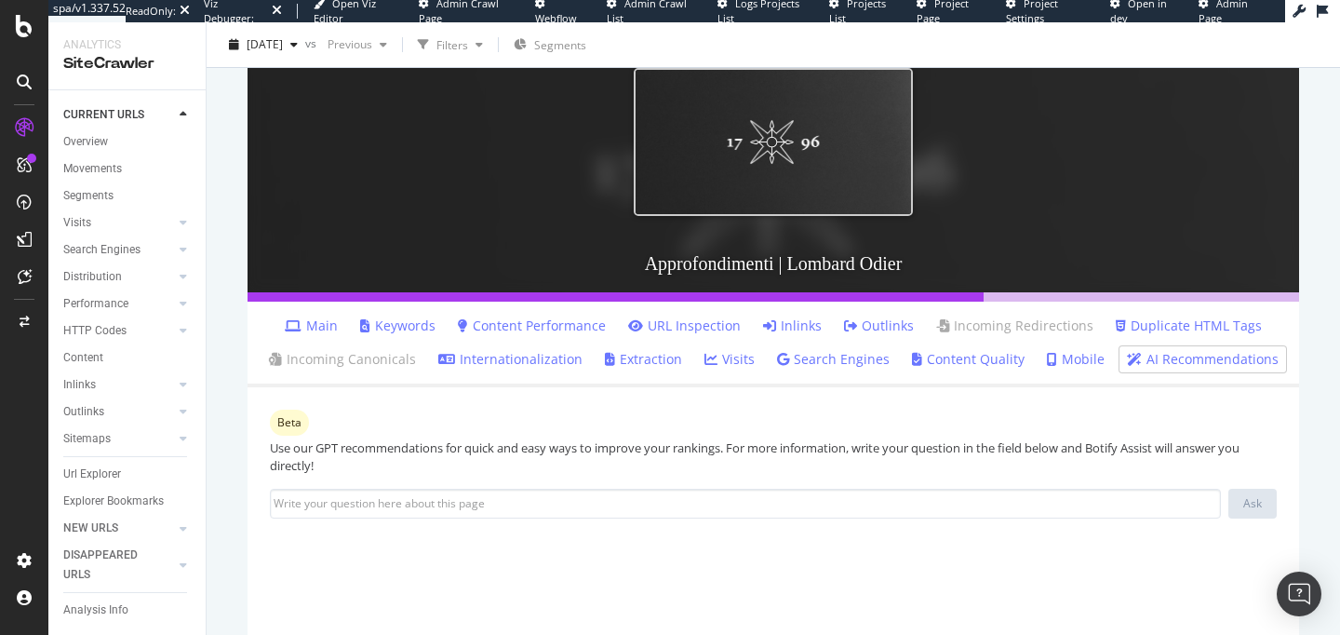
click at [329, 325] on link "Main" at bounding box center [311, 325] width 53 height 19
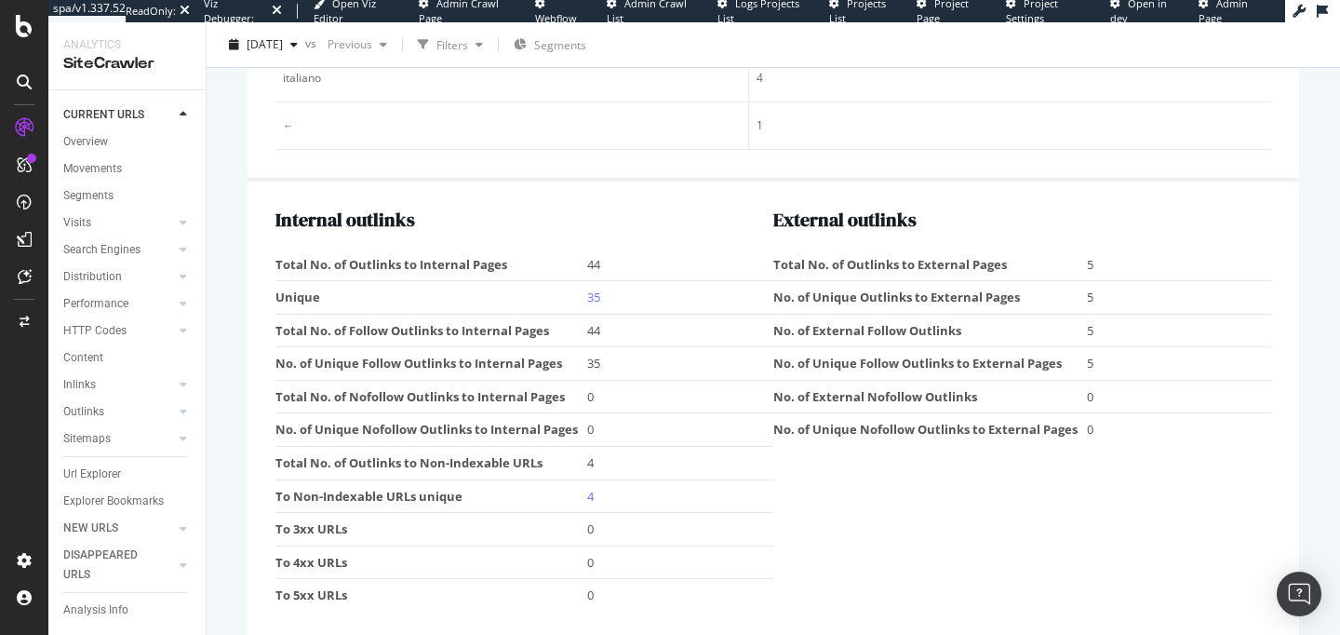
scroll to position [2668, 0]
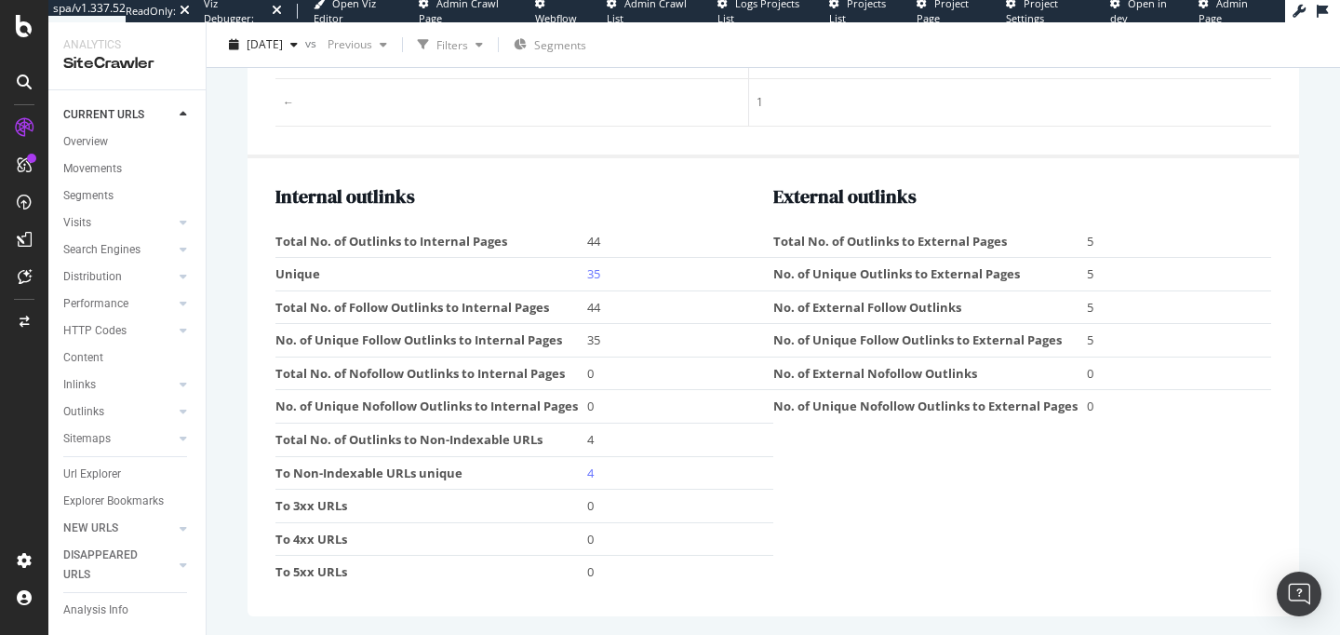
click at [718, 356] on td "35" at bounding box center [680, 341] width 186 height 34
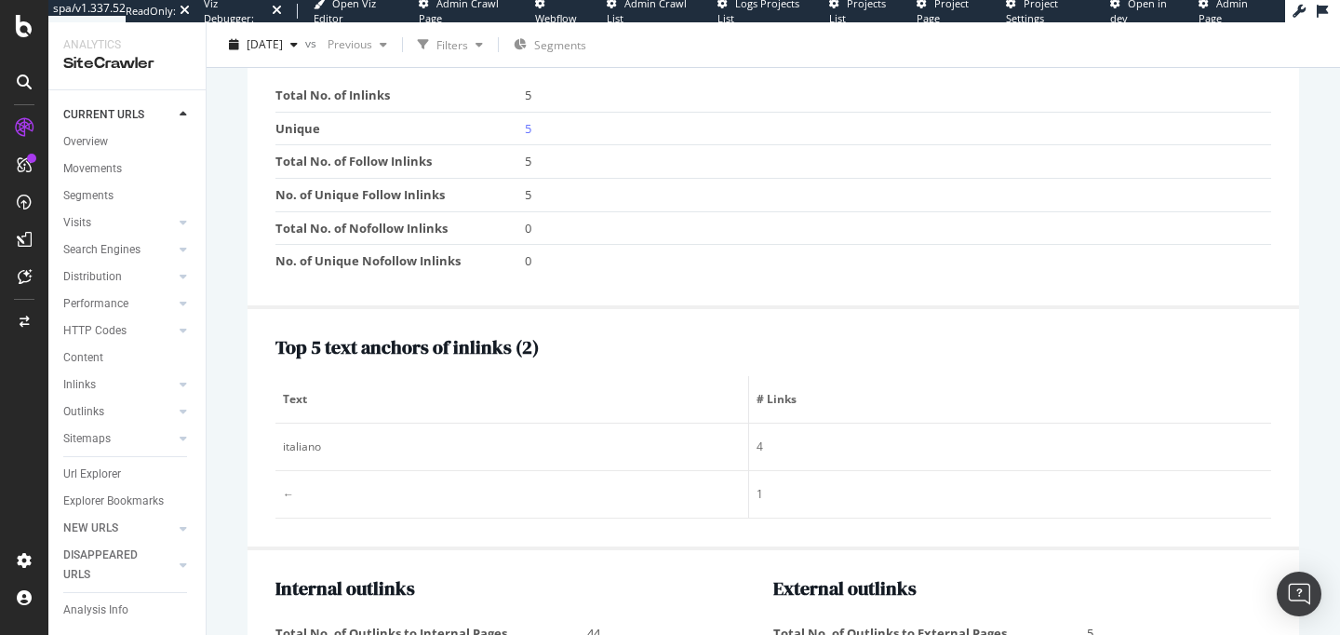
scroll to position [2254, 0]
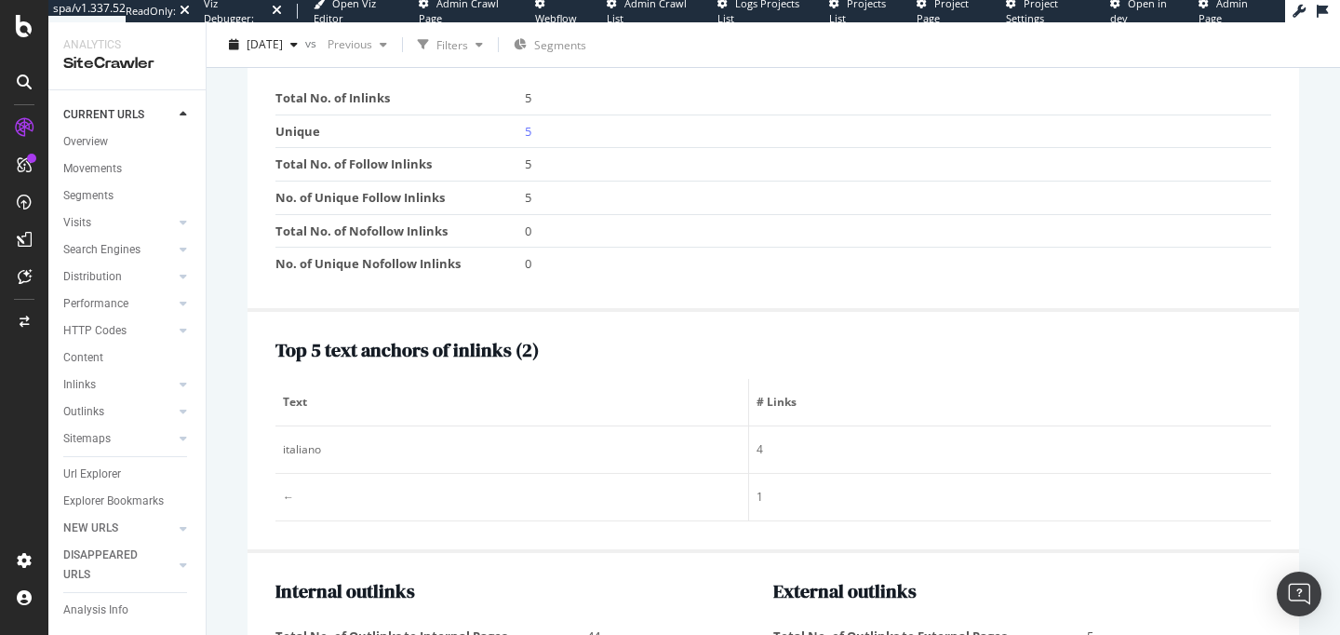
click at [781, 280] on td "0" at bounding box center [898, 264] width 747 height 33
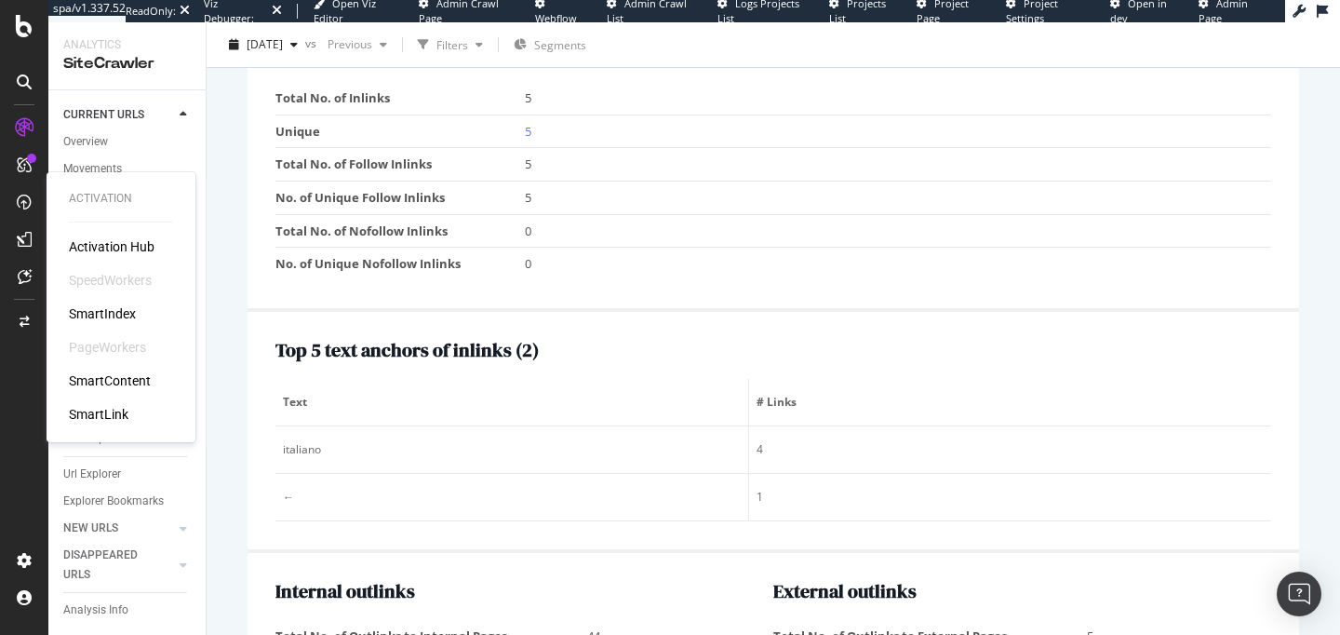
click at [134, 248] on div "Activation Hub" at bounding box center [112, 246] width 86 height 19
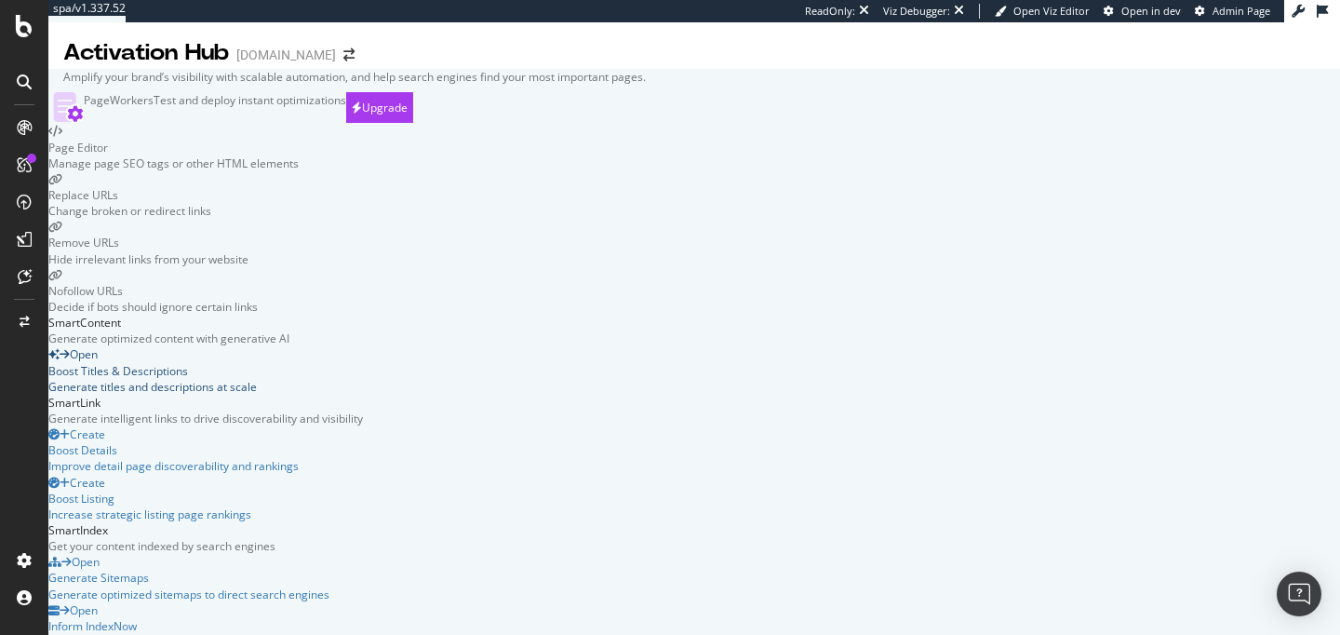
scroll to position [435, 0]
drag, startPoint x: 149, startPoint y: 157, endPoint x: 633, endPoint y: 164, distance: 484.0
click at [489, 395] on div "SmartLink Generate intelligent links to drive discoverability and visibility Cr…" at bounding box center [268, 459] width 440 height 128
click at [489, 395] on div "SmartLink Generate intelligent links to drive discoverability and visibility" at bounding box center [268, 411] width 440 height 32
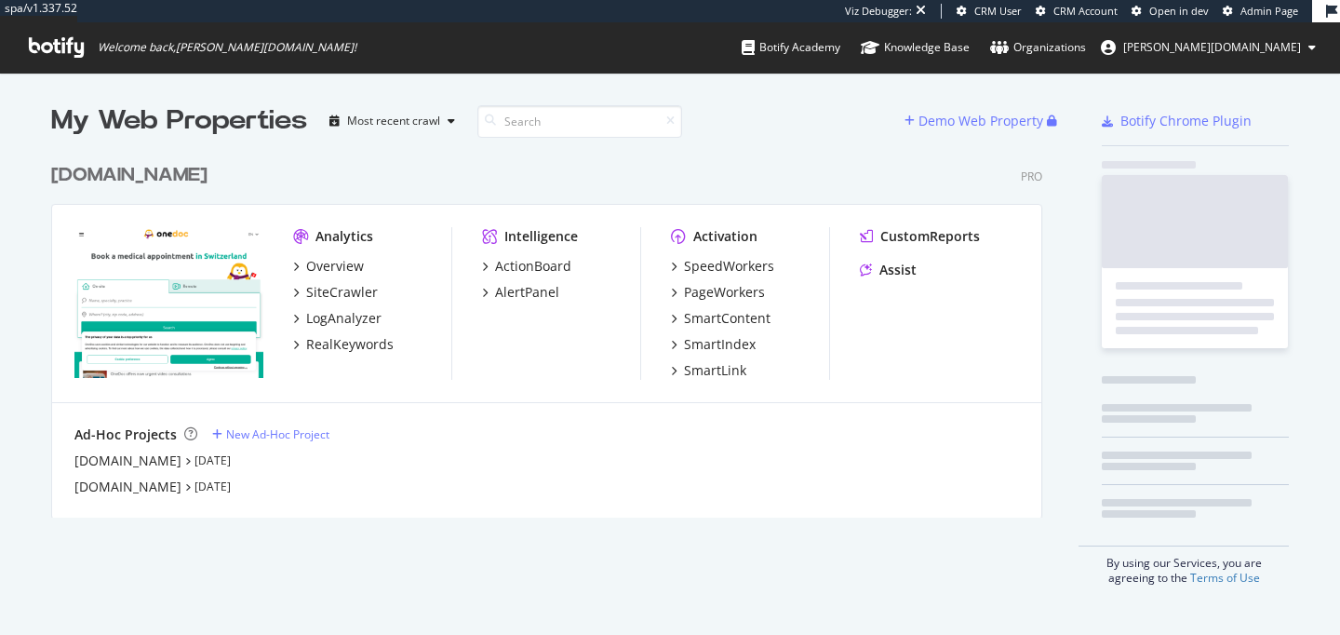
scroll to position [378, 1006]
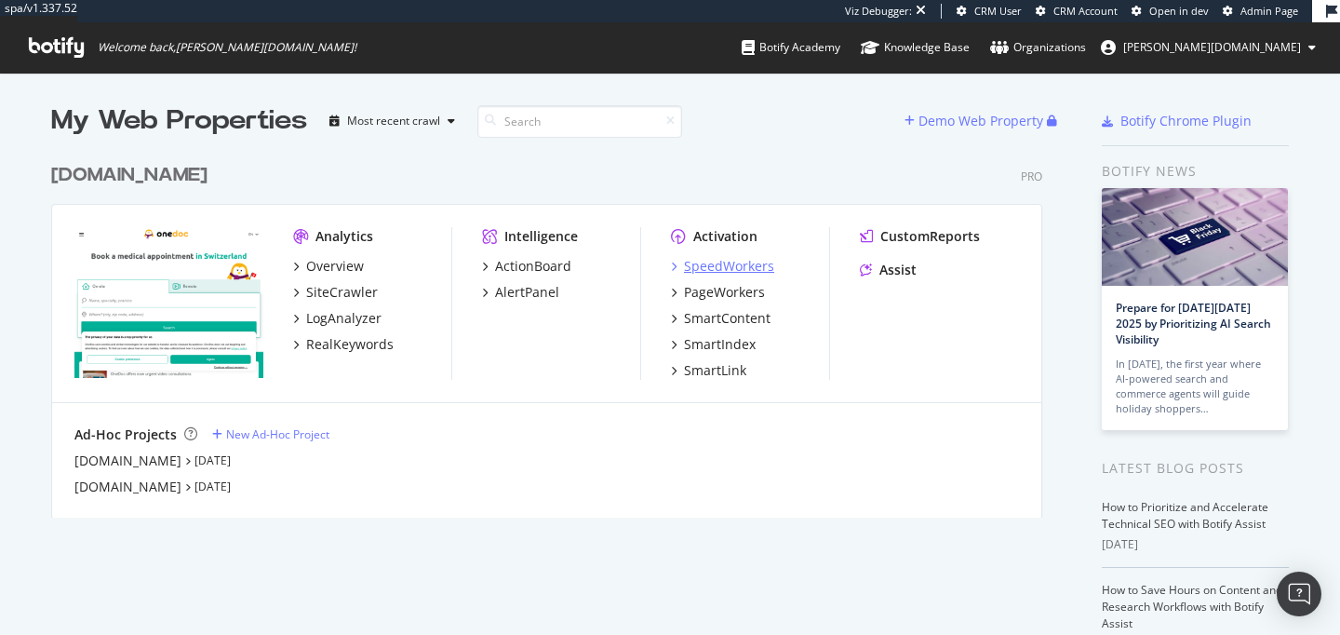
click at [726, 263] on div "SpeedWorkers" at bounding box center [729, 266] width 90 height 19
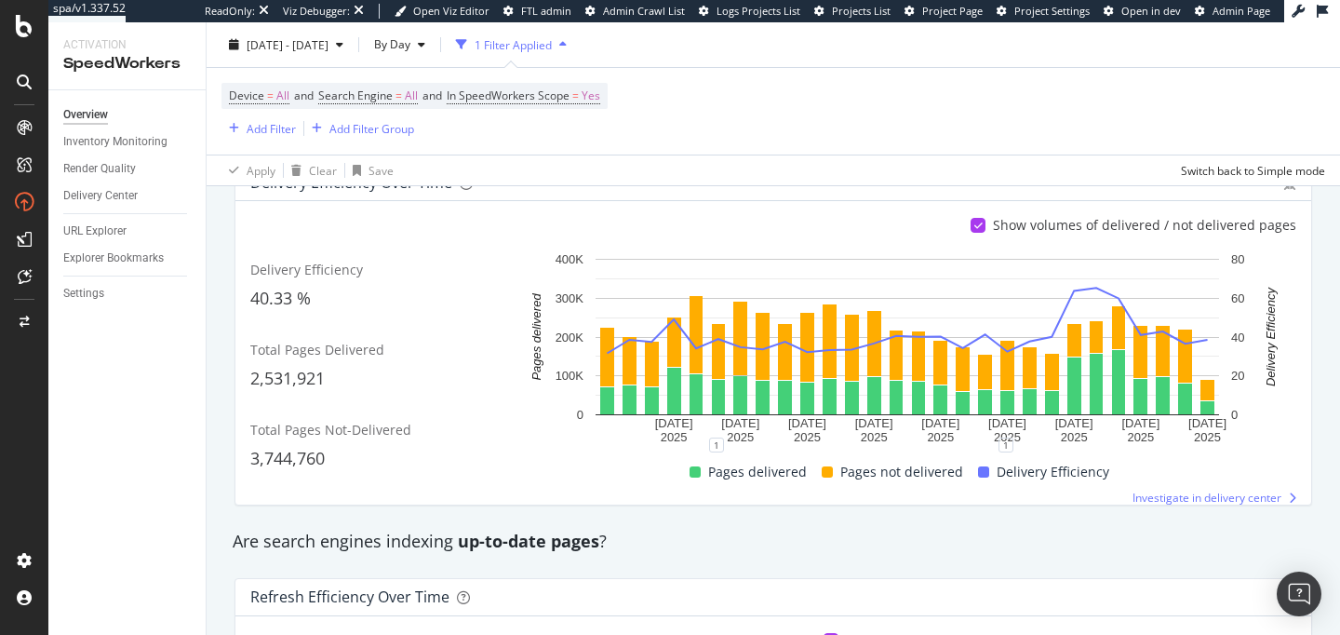
scroll to position [369, 0]
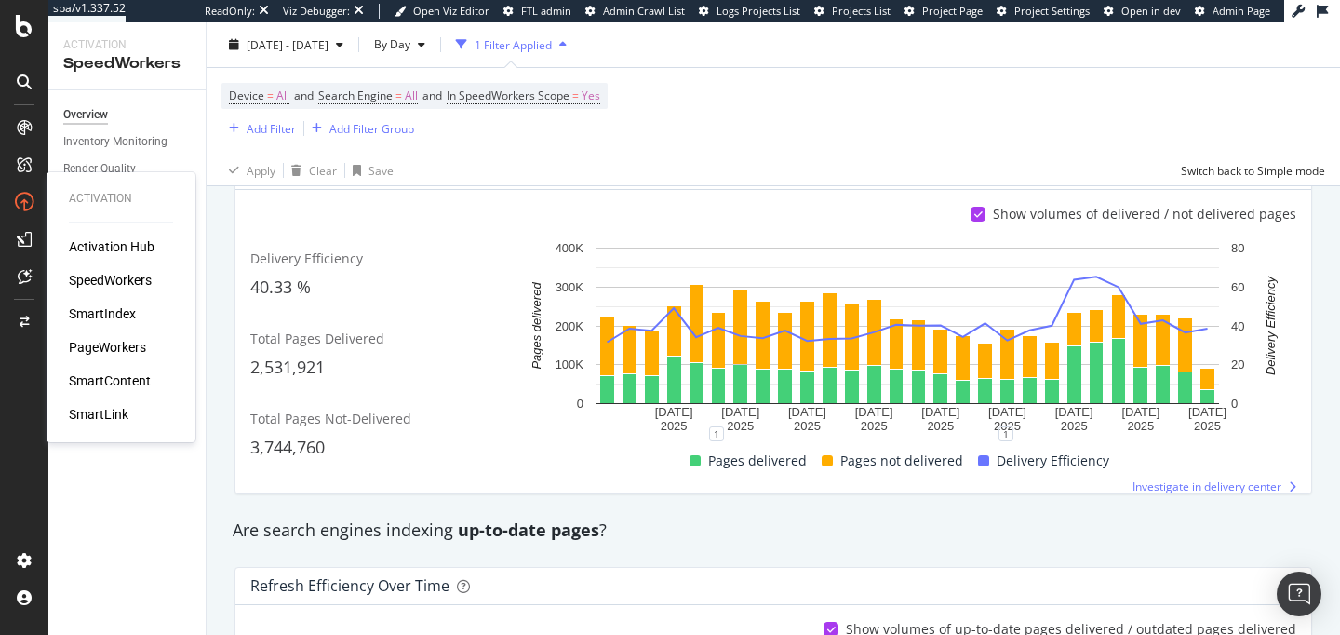
click at [108, 315] on div "SmartIndex" at bounding box center [102, 313] width 67 height 19
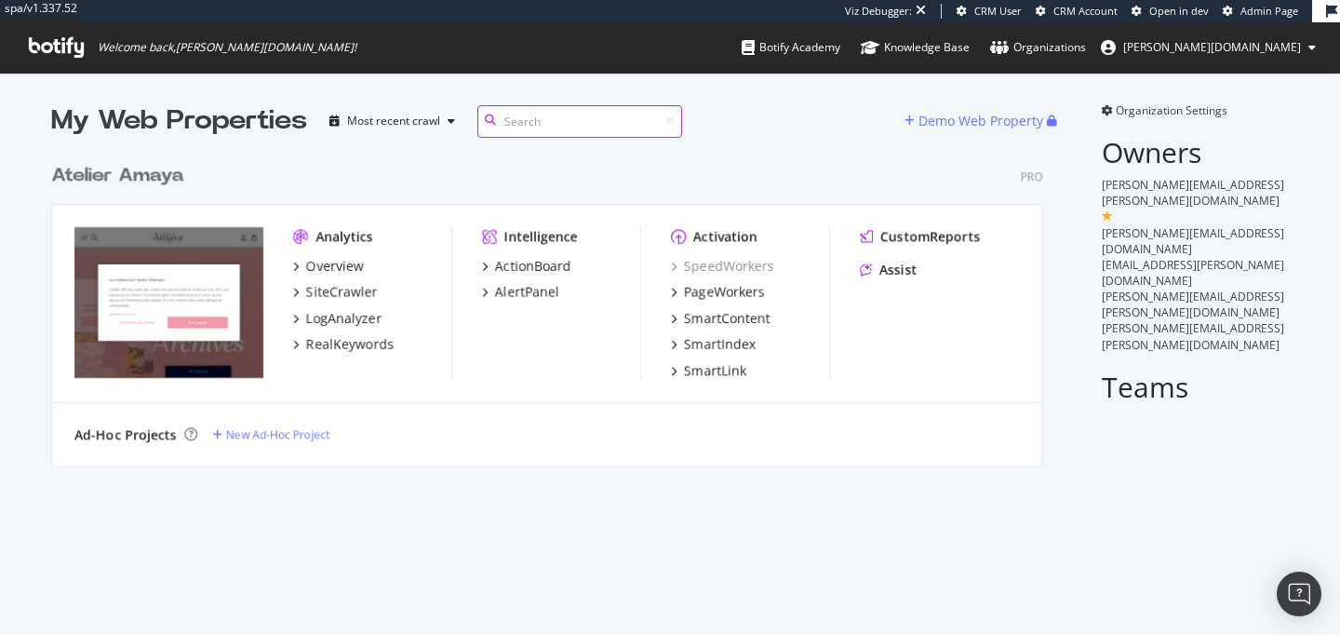
scroll to position [635, 1340]
click at [730, 315] on div "SmartContent" at bounding box center [727, 318] width 87 height 19
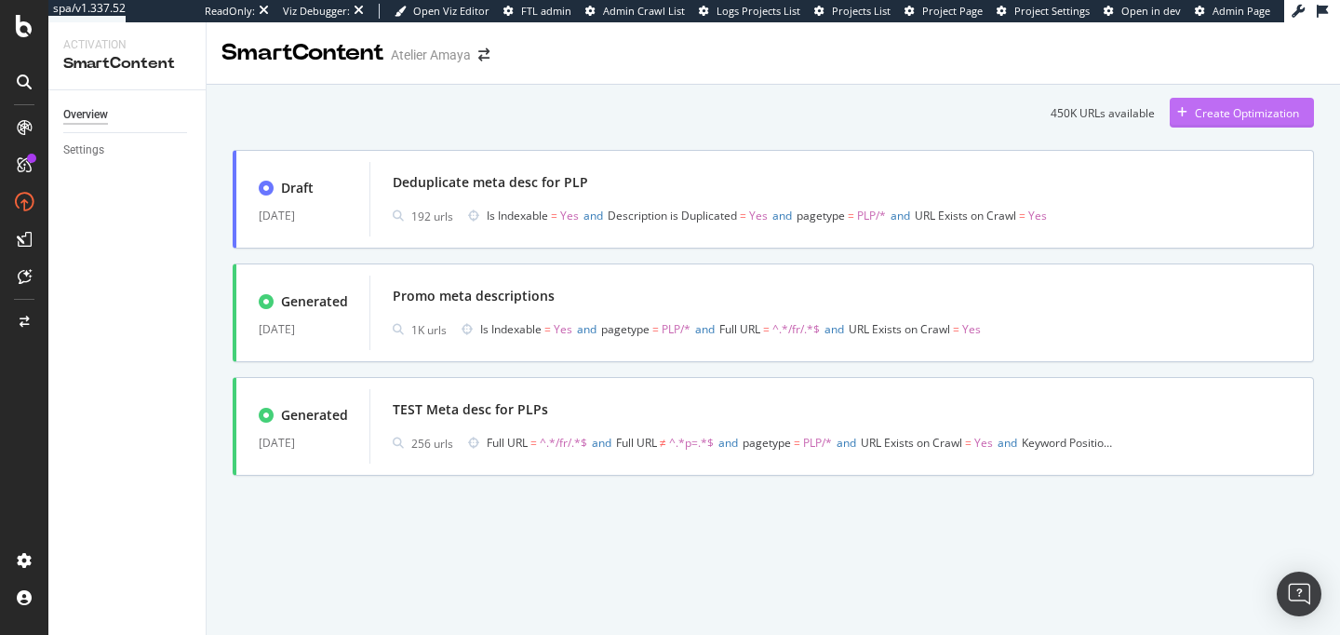
click at [1203, 106] on div "Create Optimization" at bounding box center [1247, 113] width 104 height 16
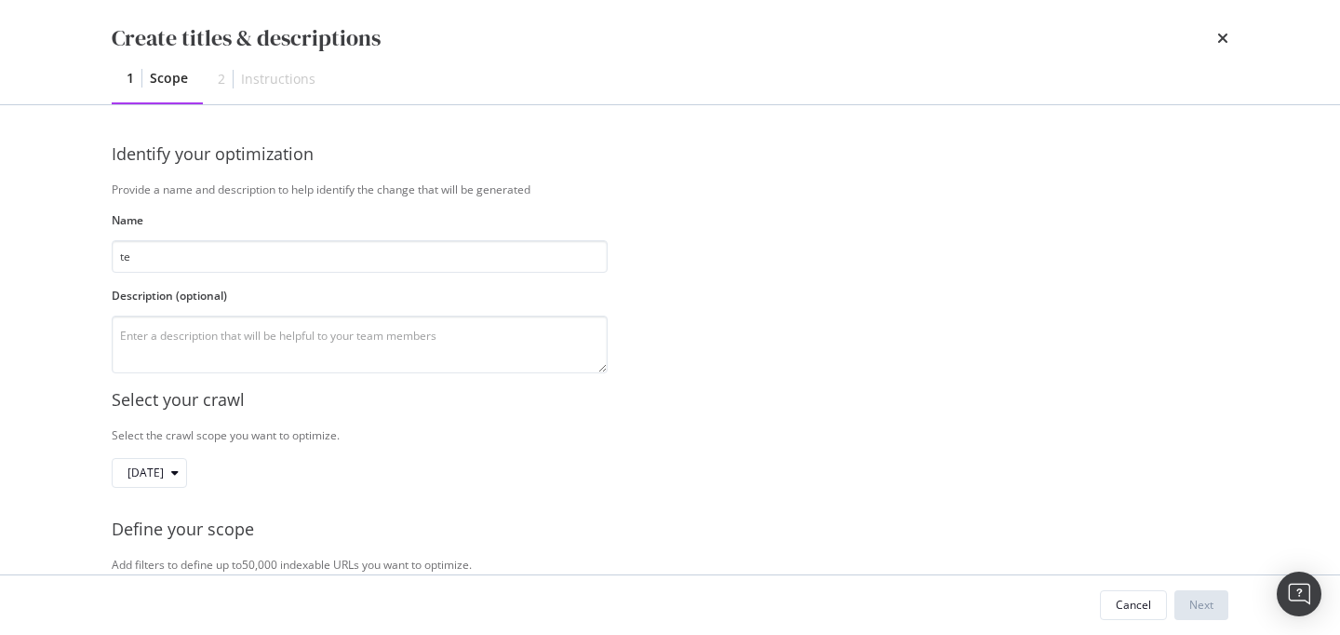
type input "tes"
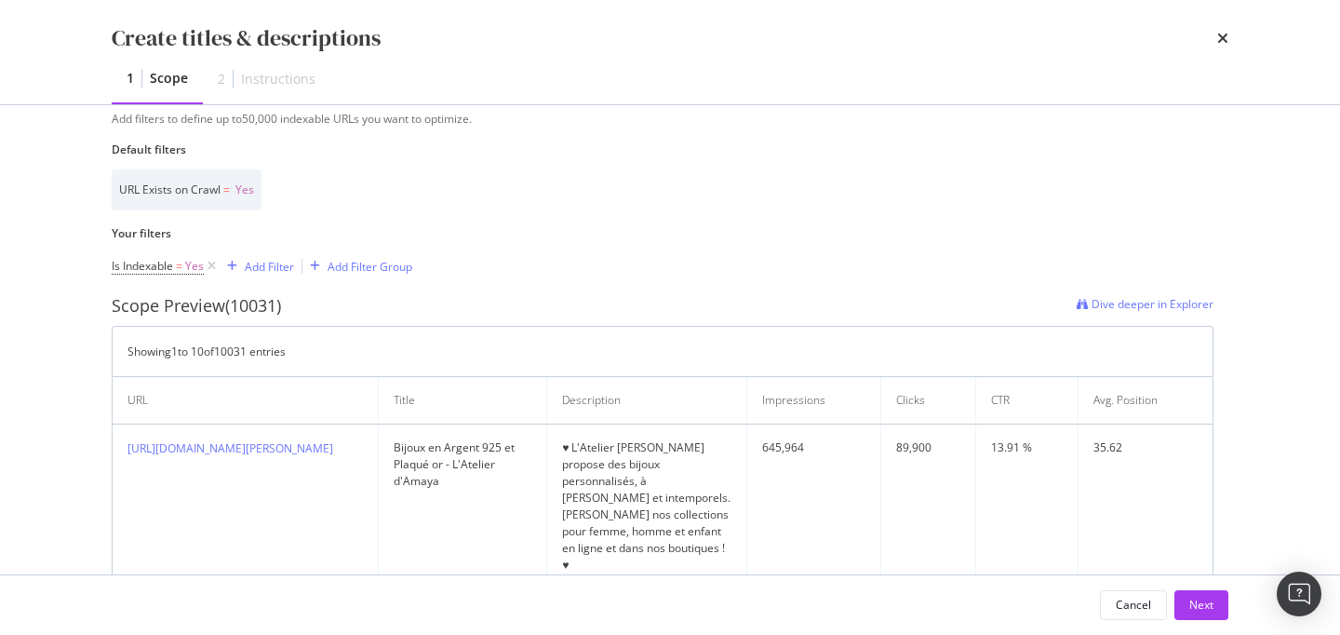
scroll to position [445, 0]
click at [1228, 35] on icon "times" at bounding box center [1222, 38] width 11 height 15
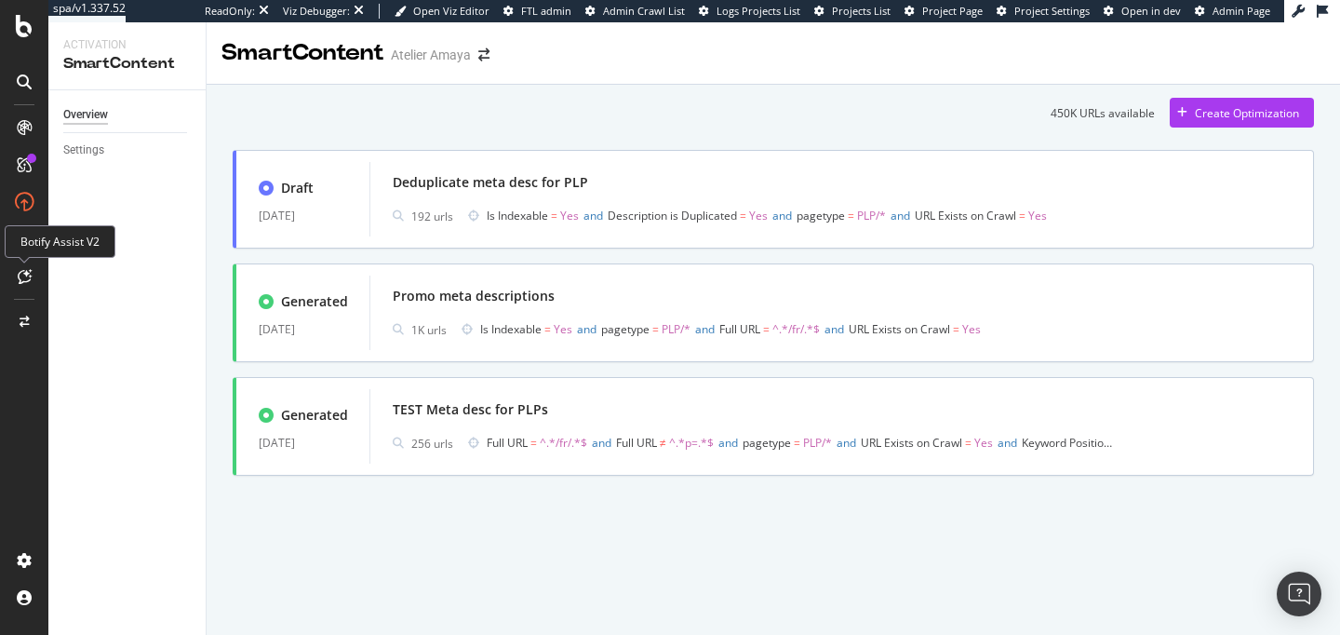
click at [19, 275] on icon at bounding box center [25, 276] width 14 height 15
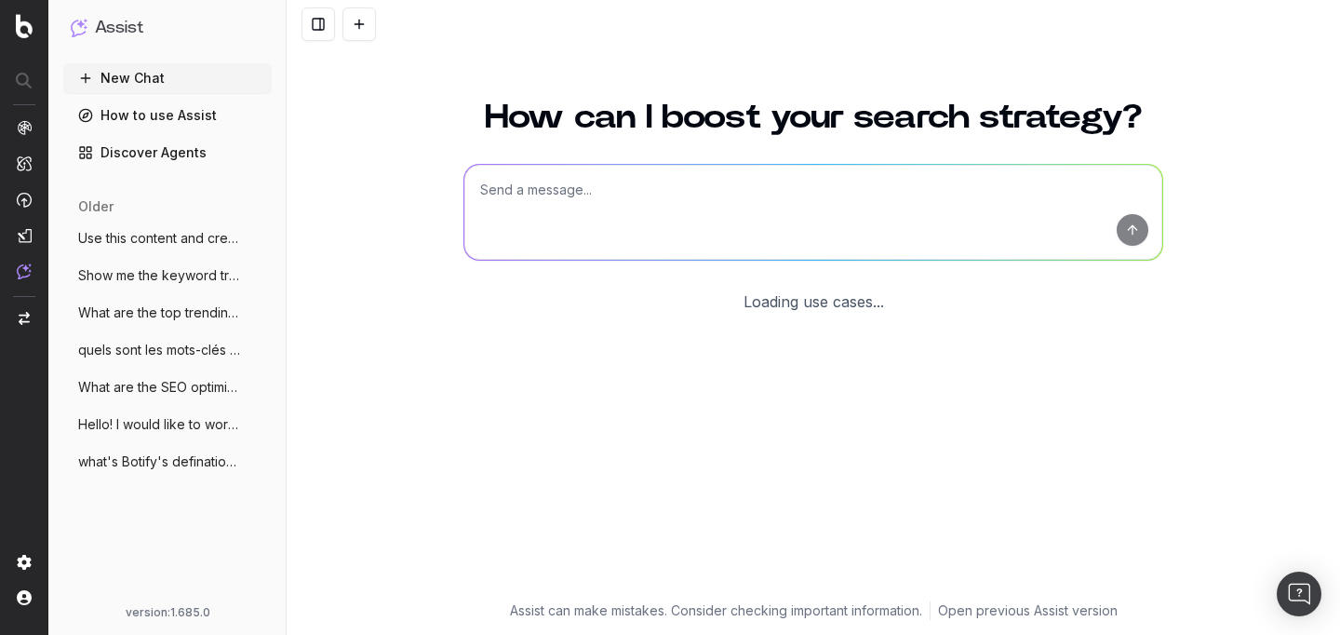
scroll to position [87, 0]
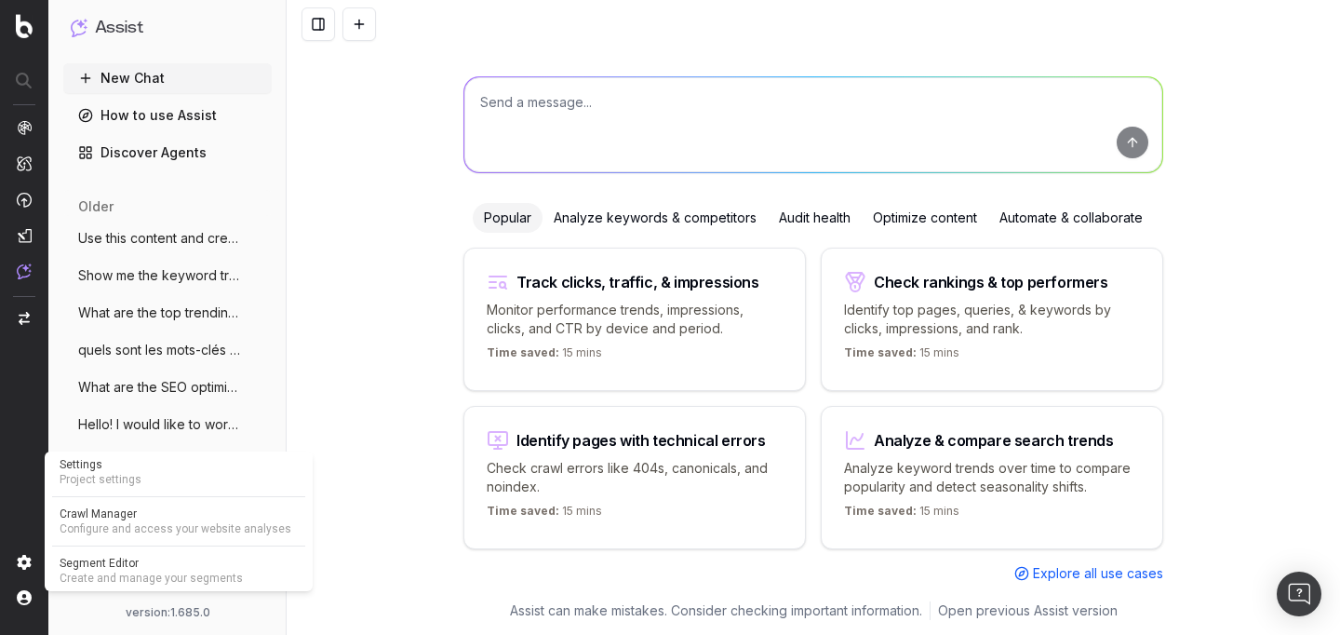
click at [130, 478] on span "Project settings" at bounding box center [179, 479] width 238 height 15
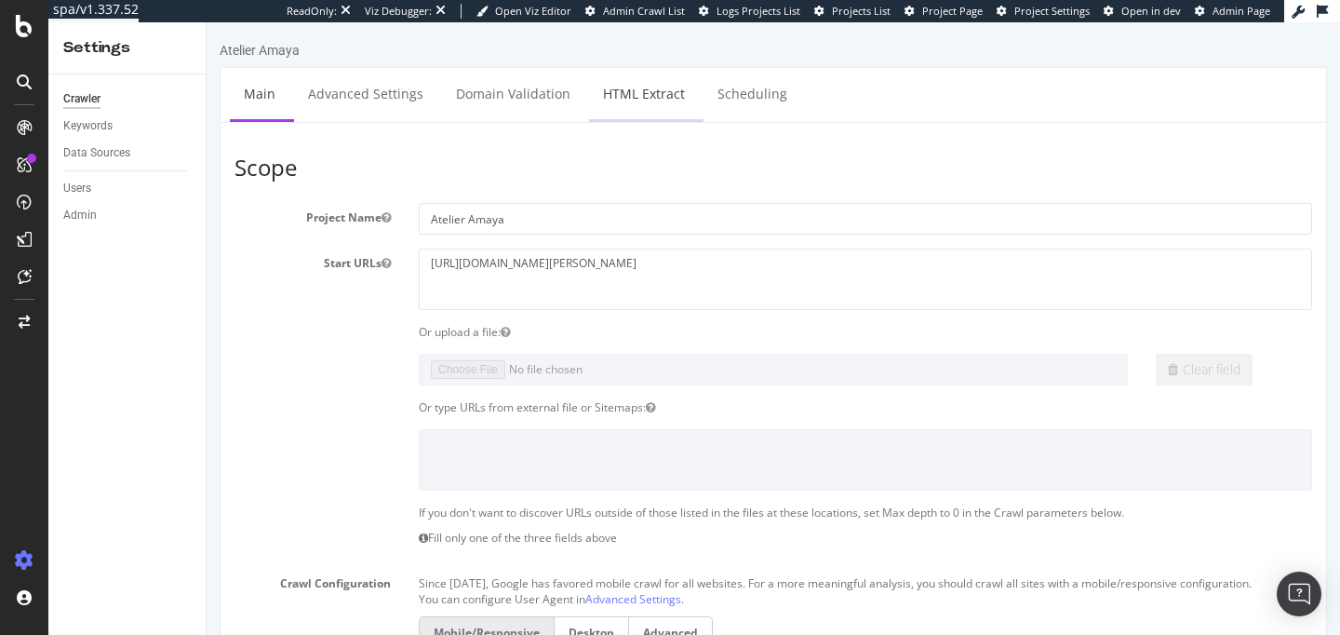
click at [615, 114] on link "HTML Extract" at bounding box center [644, 93] width 110 height 51
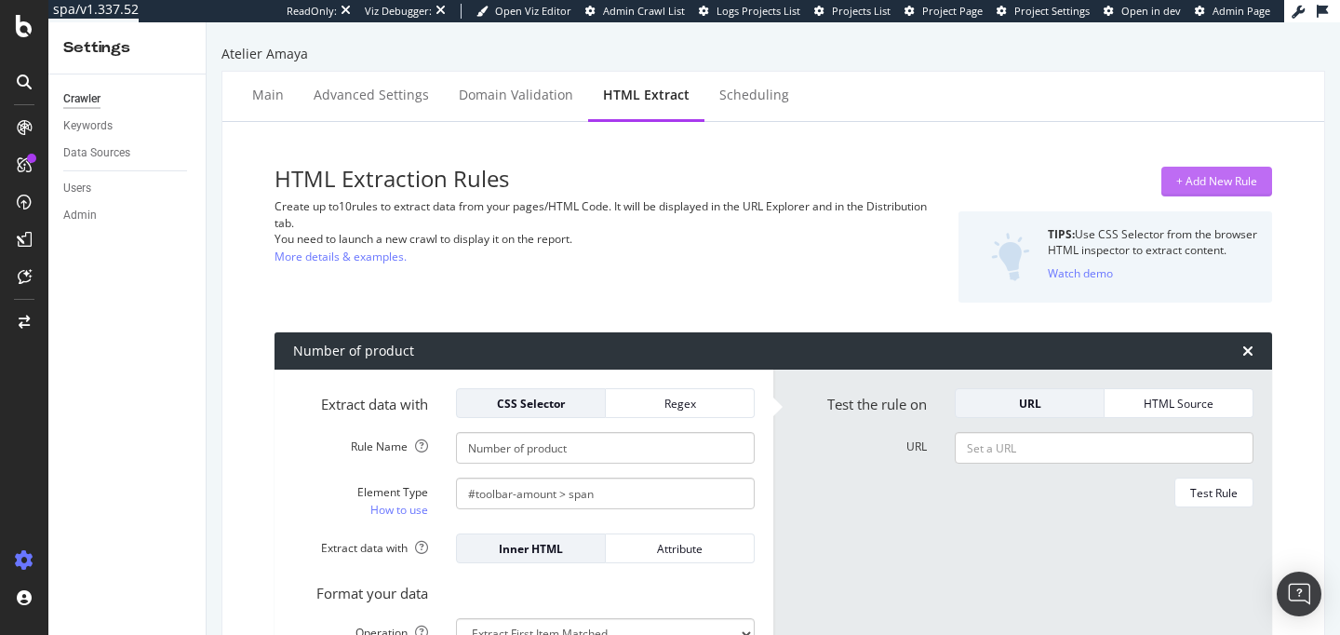
click at [1250, 181] on div "+ Add New Rule" at bounding box center [1216, 181] width 81 height 16
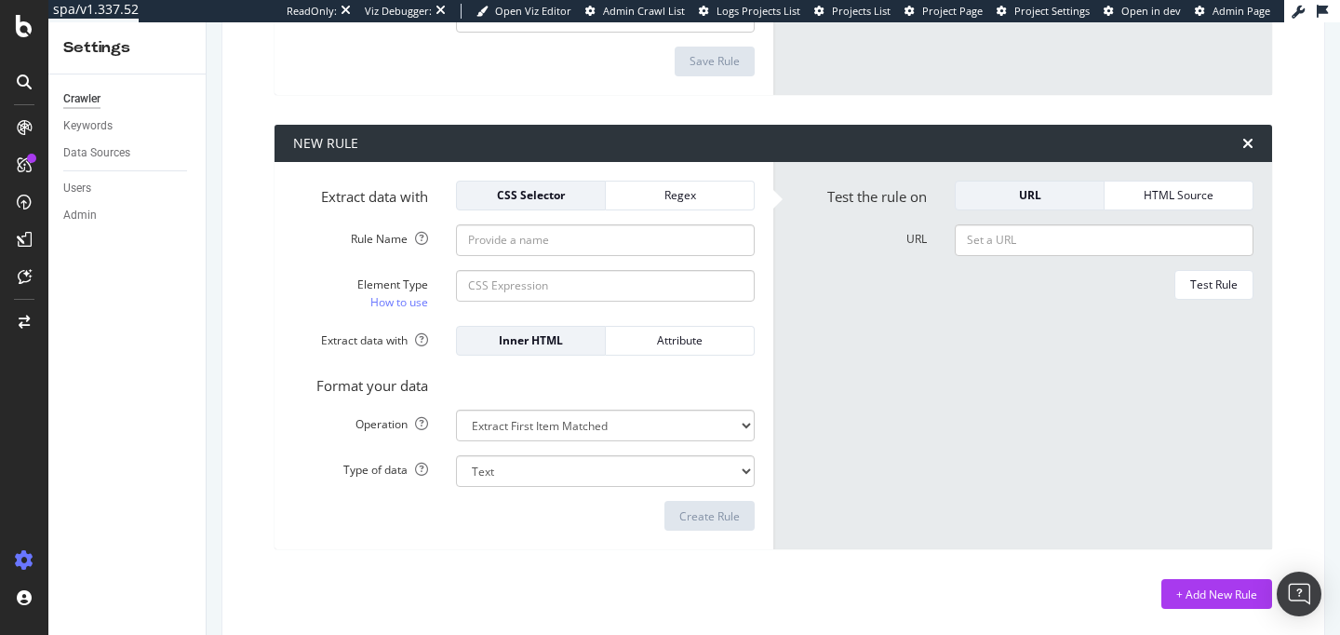
scroll to position [666, 0]
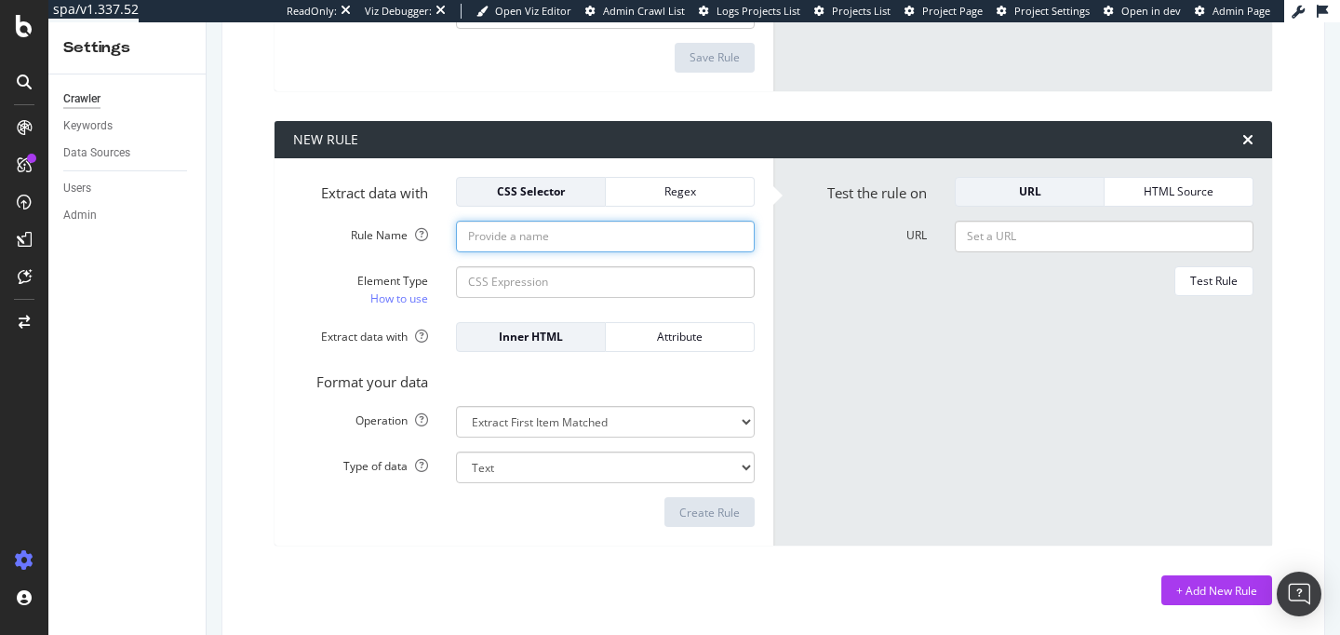
click at [570, 235] on input "Rule Name" at bounding box center [605, 237] width 299 height 32
type input "product desc"
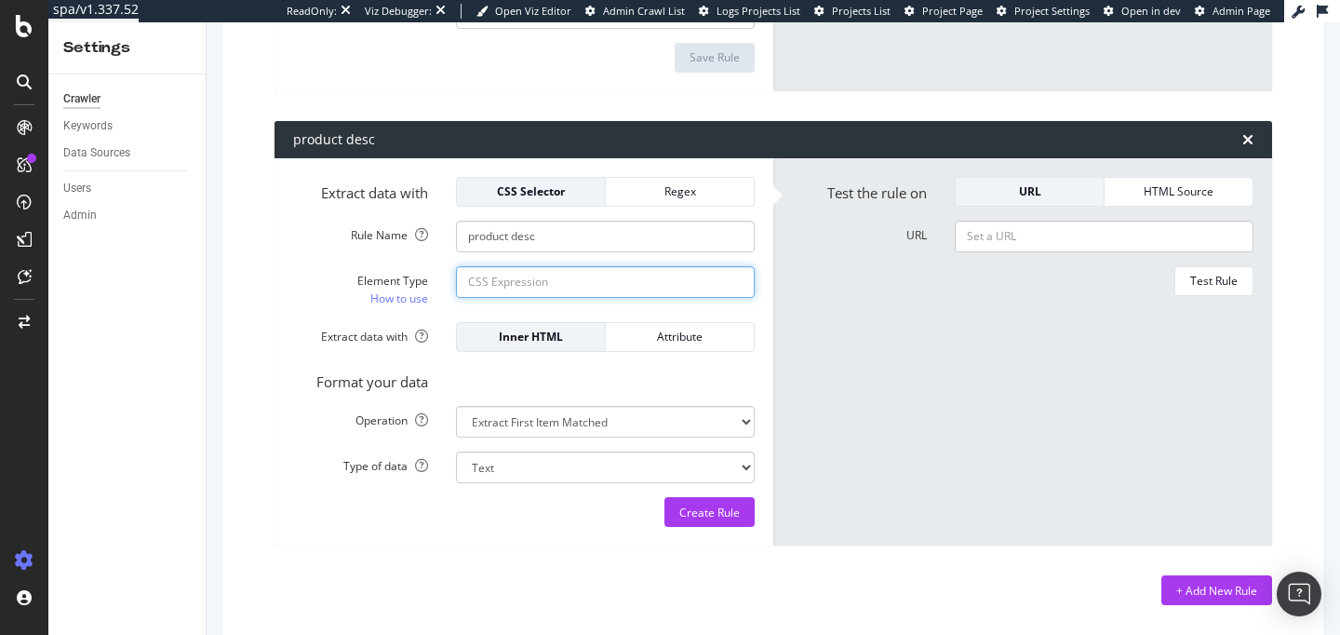
click at [547, 284] on input "Element Type How to use" at bounding box center [605, 282] width 299 height 32
paste input "product-view-description"
click at [470, 288] on input "product-view-description" at bounding box center [605, 282] width 299 height 32
type input ".product-view-description"
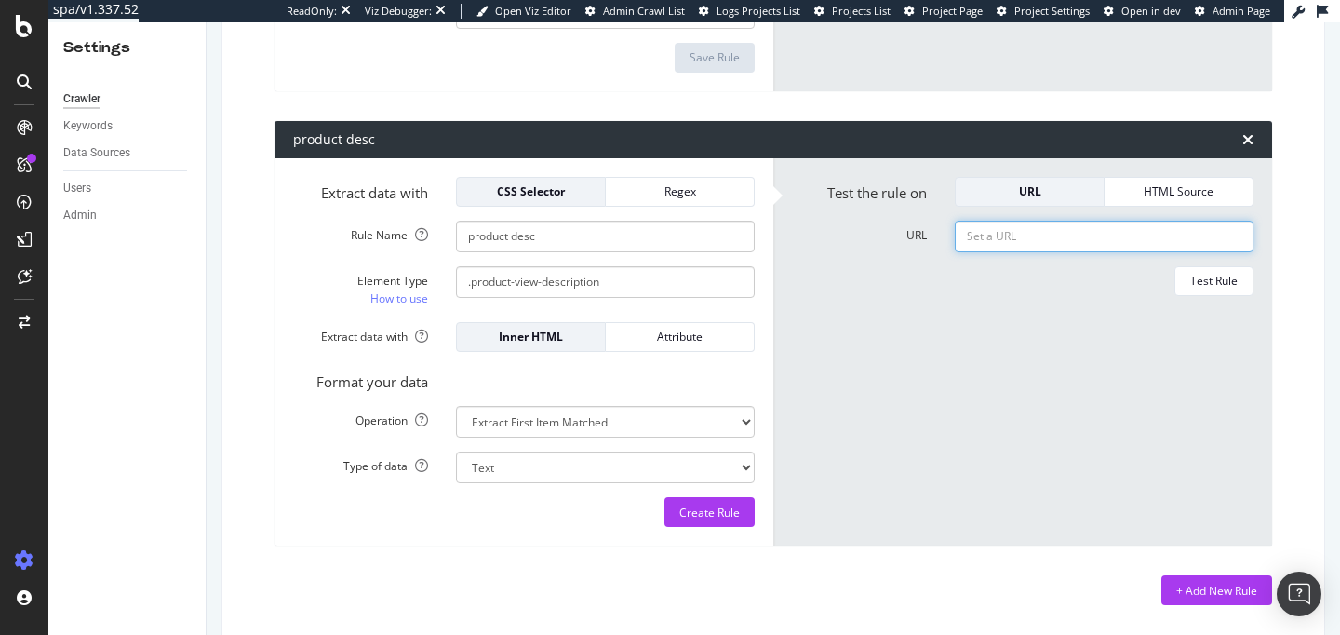
click at [966, 247] on input "URL" at bounding box center [1104, 237] width 299 height 32
paste input "[URL][DOMAIN_NAME][PERSON_NAME]"
type input "[URL][DOMAIN_NAME][PERSON_NAME]"
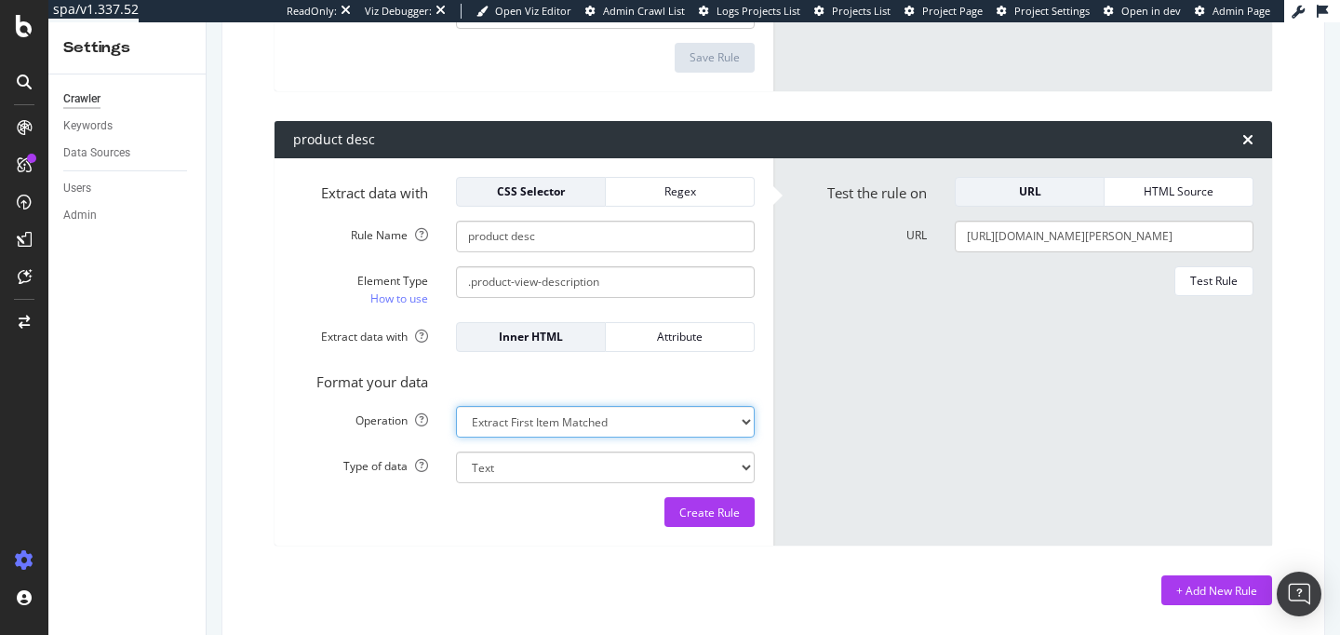
click at [718, 414] on select "Extract First Item Matched Extract First 3 Items Matched Count Number of Occure…" at bounding box center [605, 422] width 299 height 32
click at [570, 479] on select "Text Integer number Floating point number Date" at bounding box center [605, 467] width 299 height 32
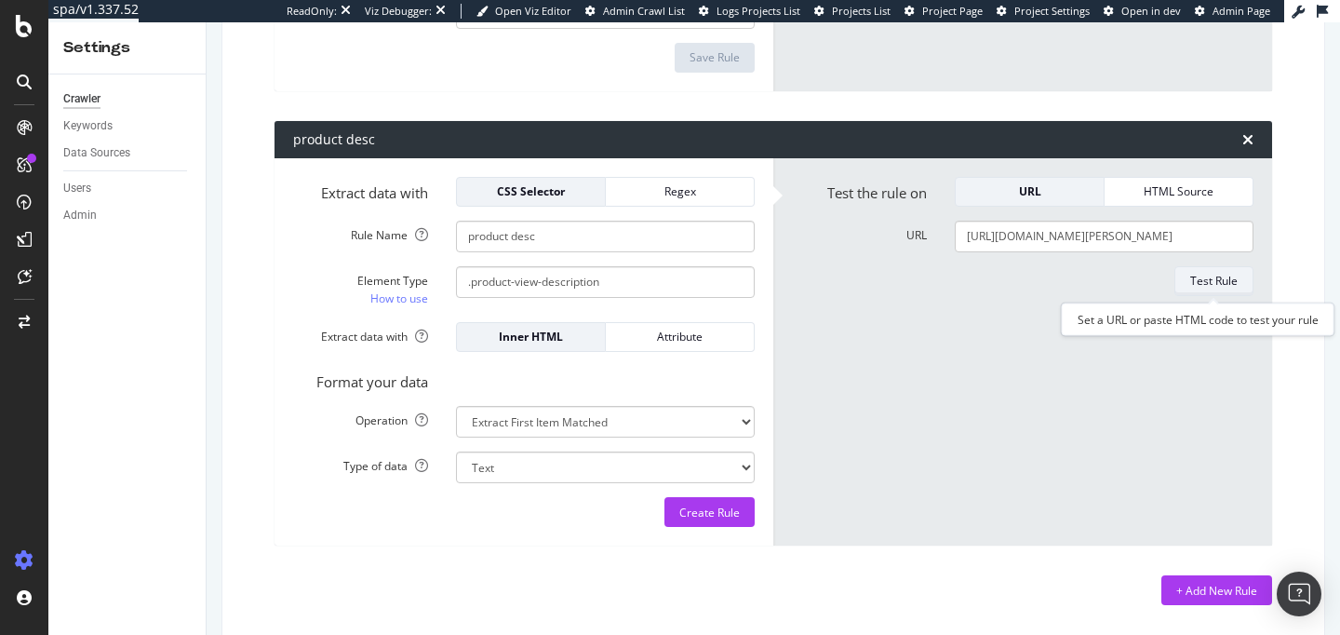
click at [1226, 293] on button "Test Rule" at bounding box center [1214, 281] width 79 height 30
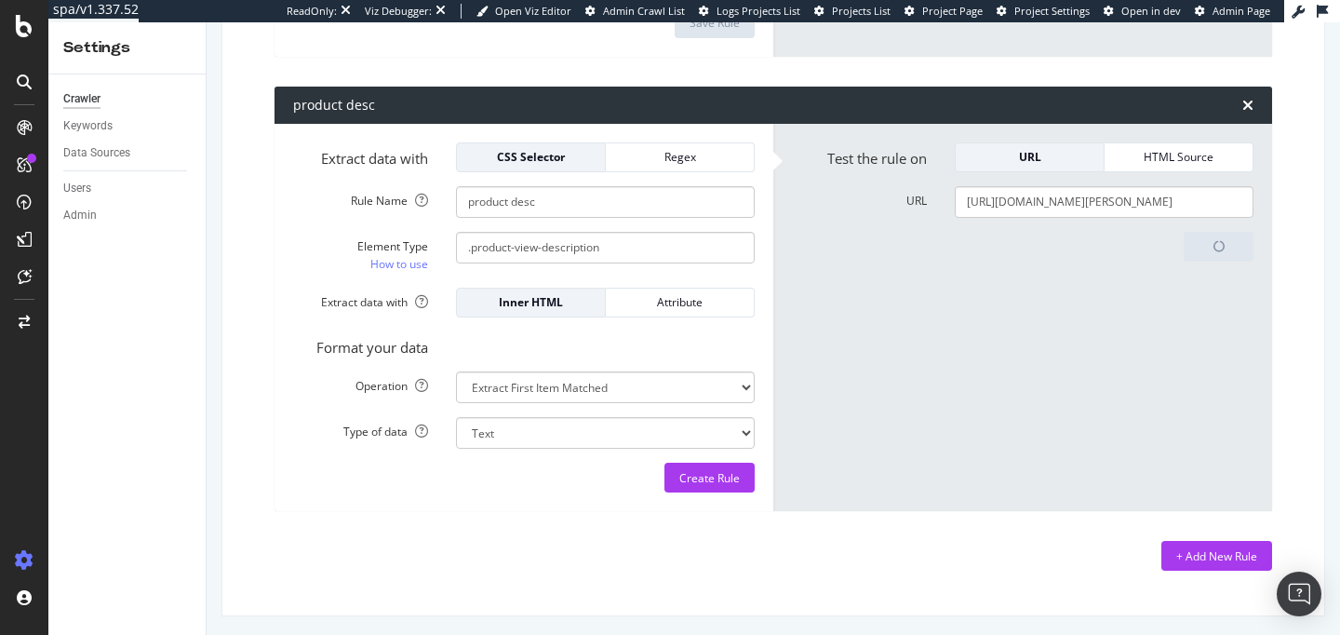
scroll to position [705, 0]
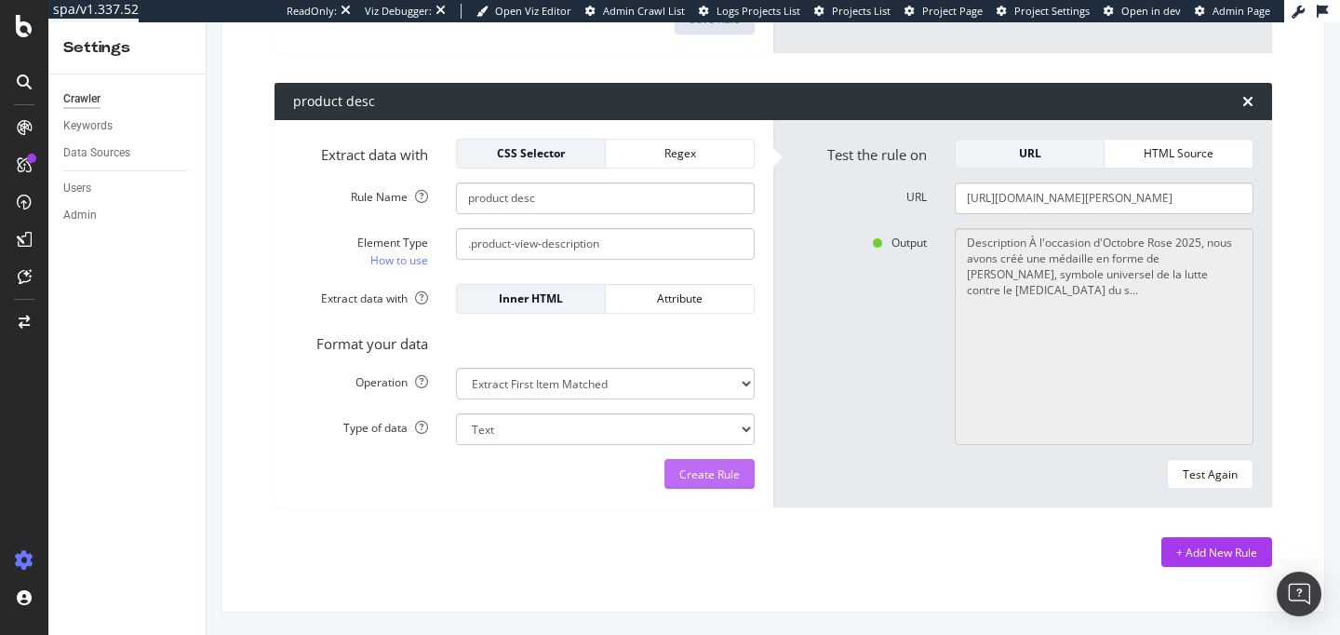
click at [710, 484] on div "Create Rule" at bounding box center [709, 474] width 60 height 28
